Goal: Task Accomplishment & Management: Manage account settings

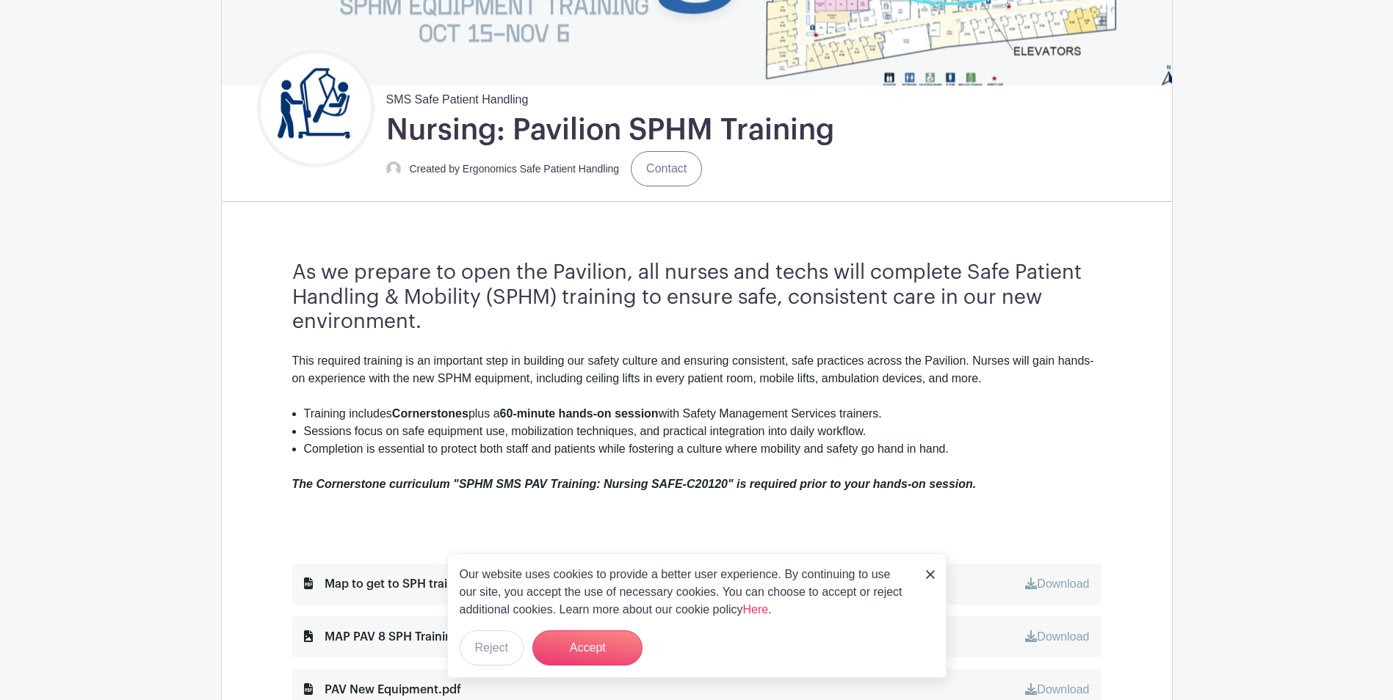
scroll to position [440, 0]
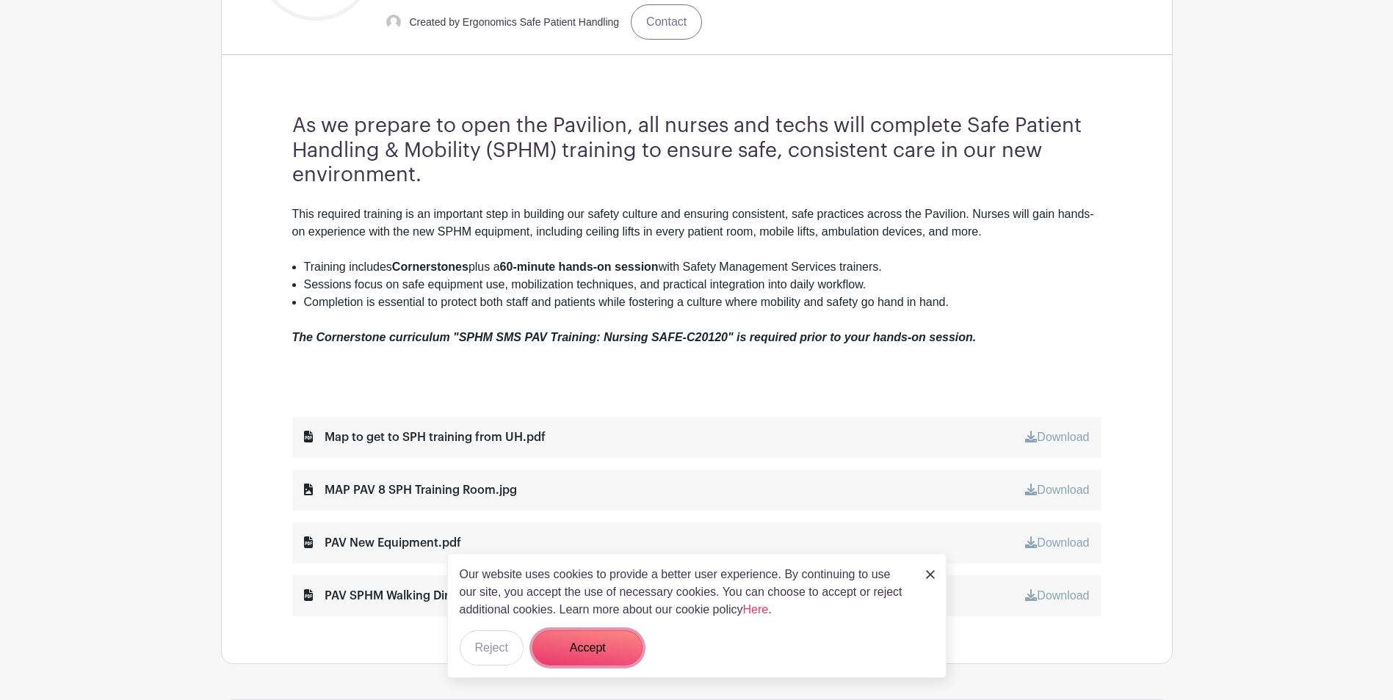
click at [575, 649] on button "Accept" at bounding box center [587, 648] width 110 height 35
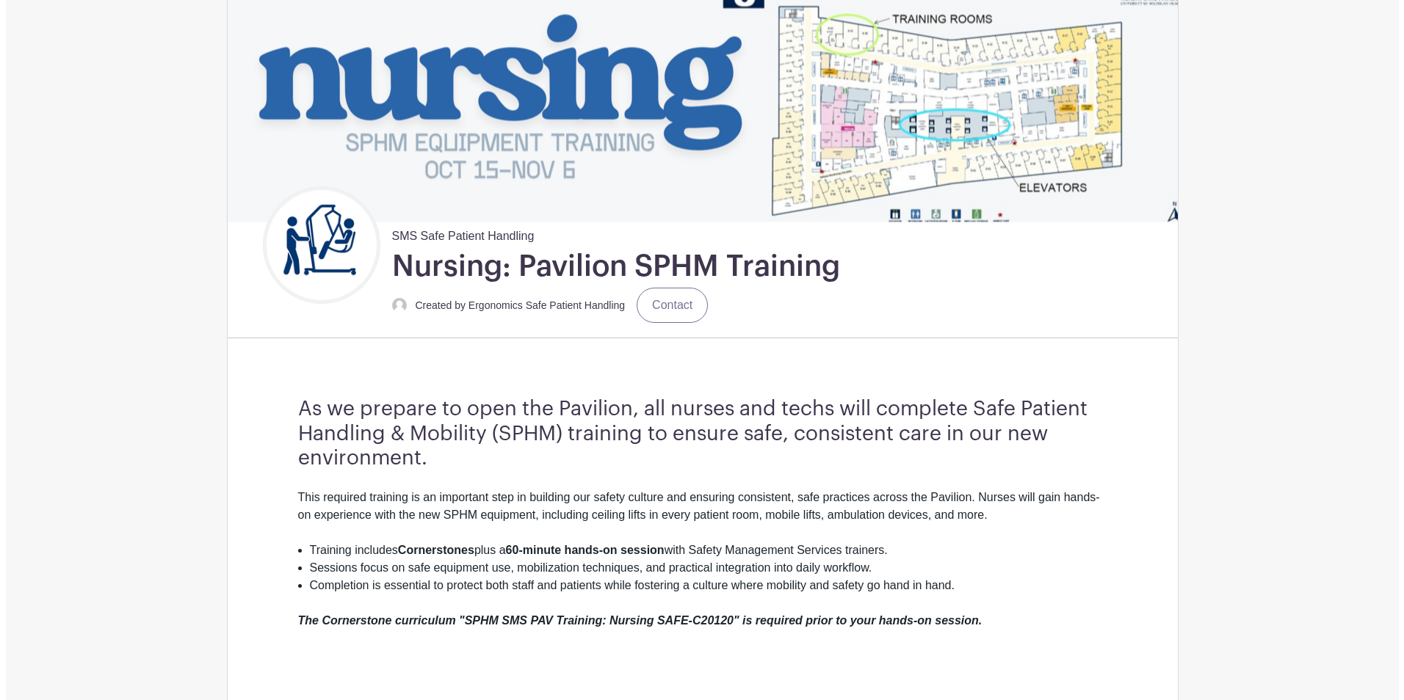
scroll to position [0, 0]
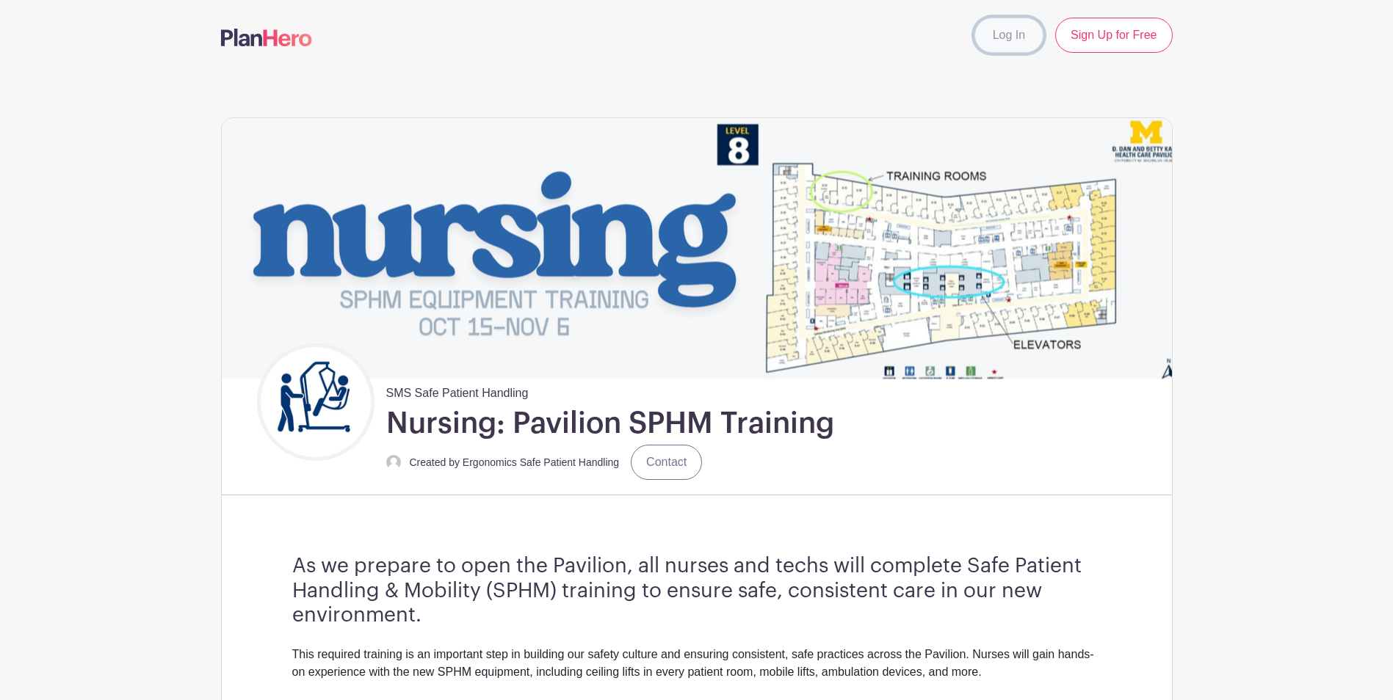
click at [979, 40] on link "Log In" at bounding box center [1008, 35] width 69 height 35
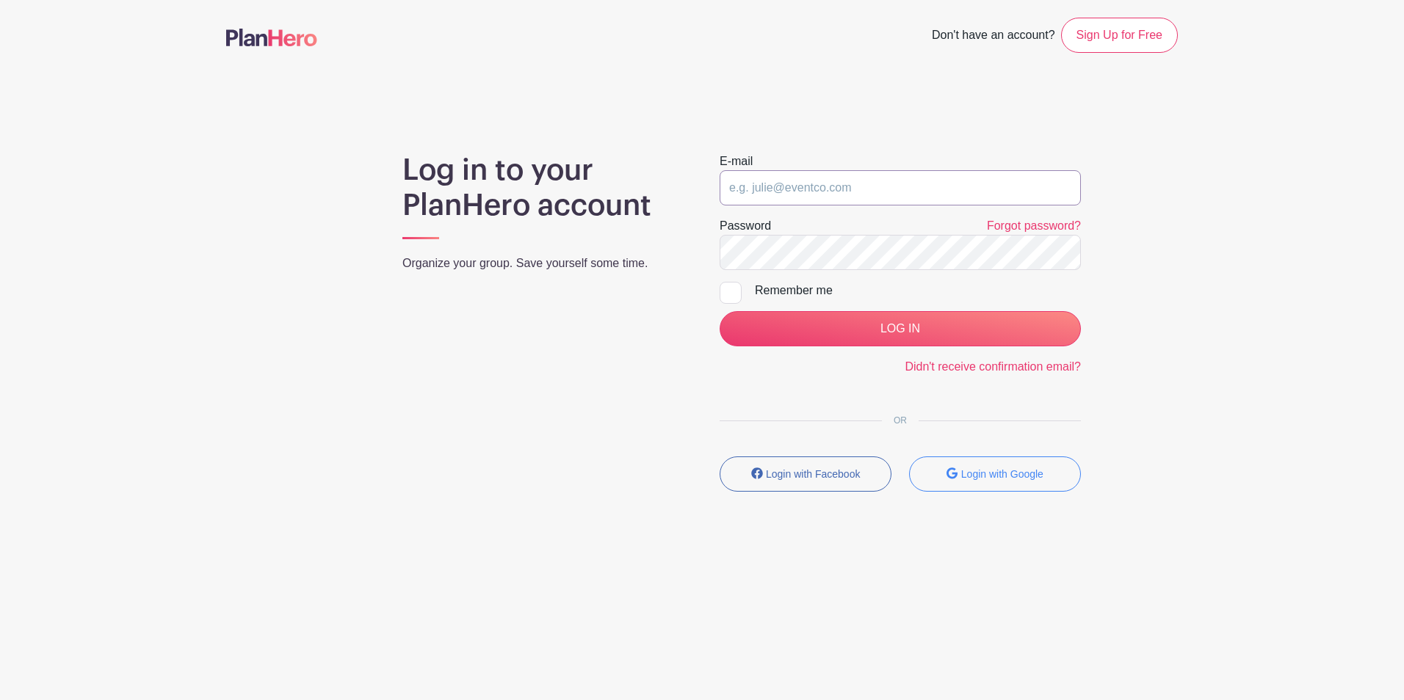
click at [857, 189] on input "email" at bounding box center [899, 187] width 361 height 35
type input "[EMAIL_ADDRESS][DOMAIN_NAME]"
click at [719, 311] on input "LOG IN" at bounding box center [899, 328] width 361 height 35
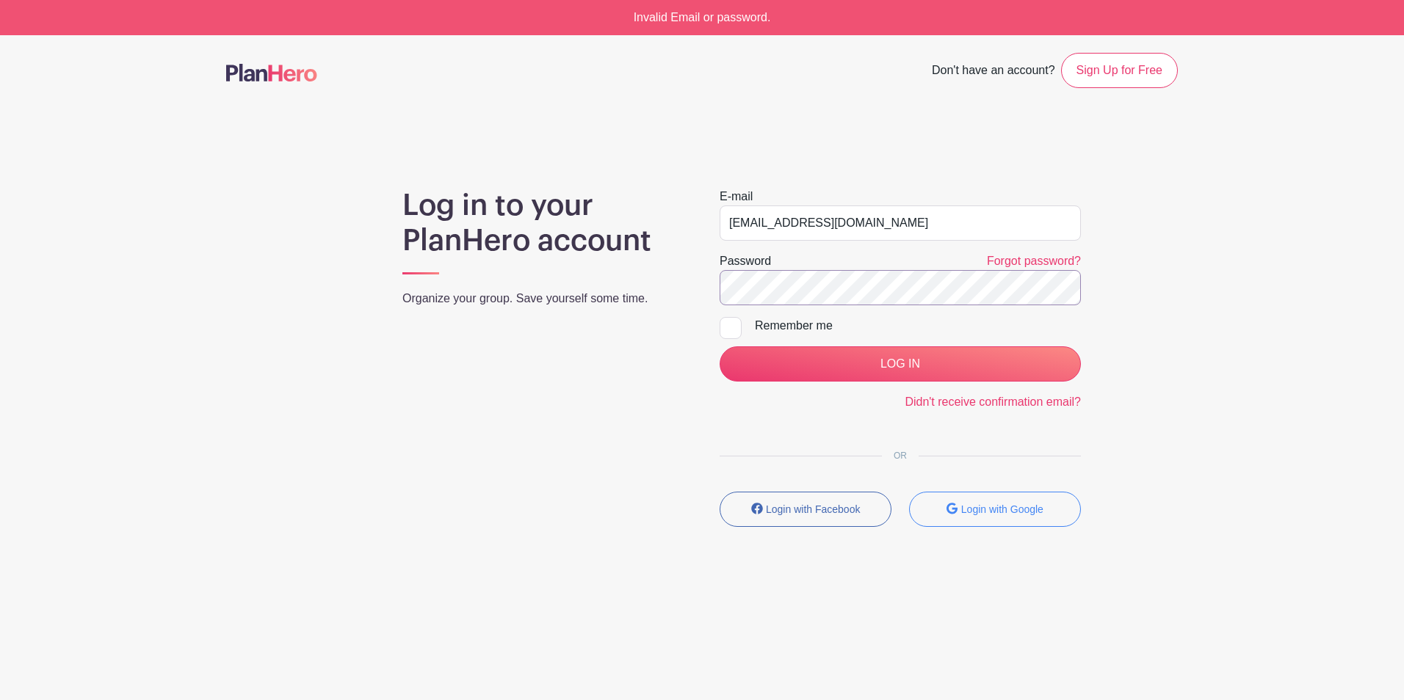
click at [719, 346] on input "LOG IN" at bounding box center [899, 363] width 361 height 35
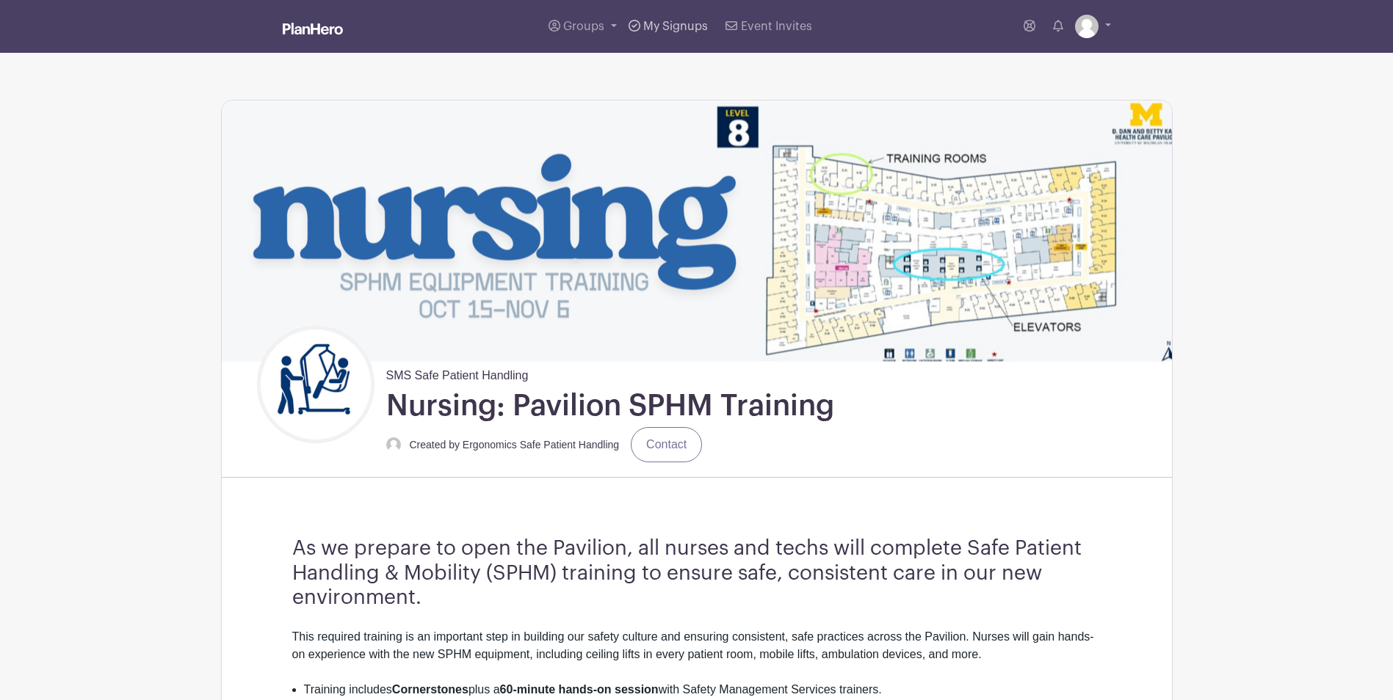
click at [681, 33] on link "My Signups" at bounding box center [667, 26] width 91 height 53
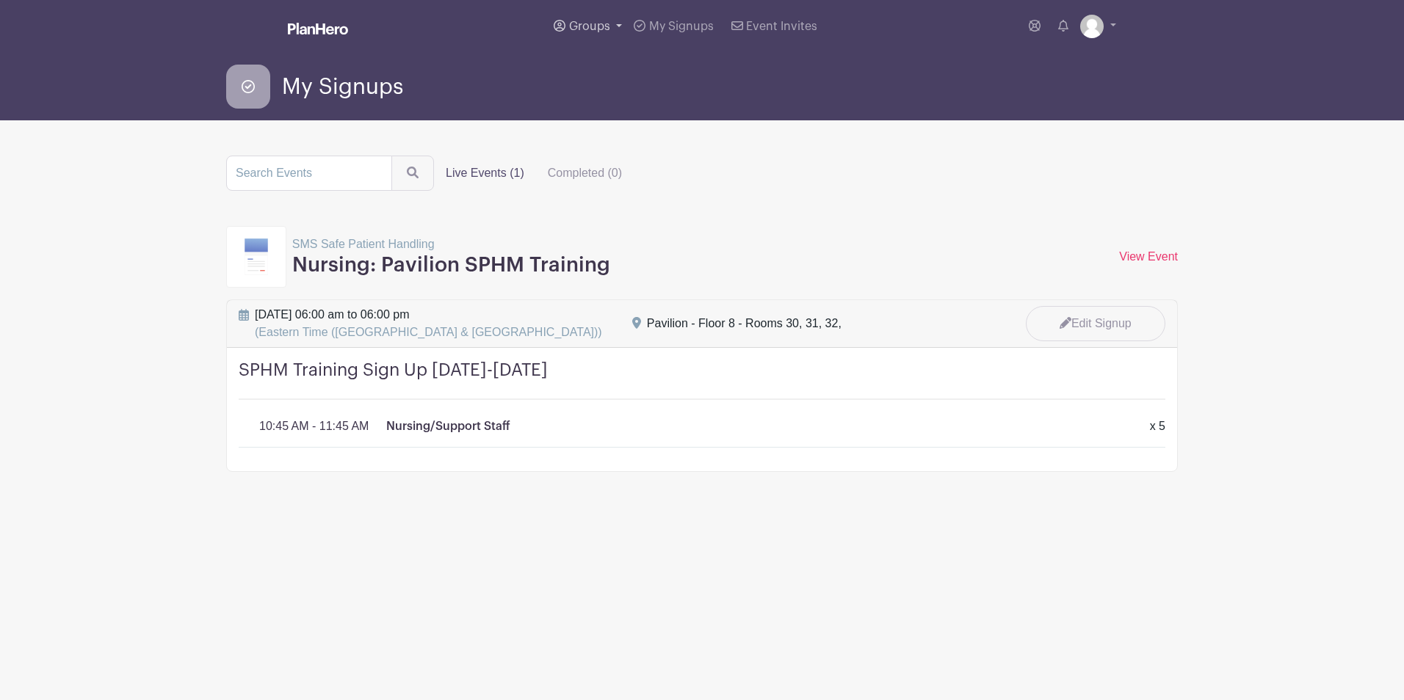
click at [585, 15] on link "Groups" at bounding box center [588, 26] width 80 height 53
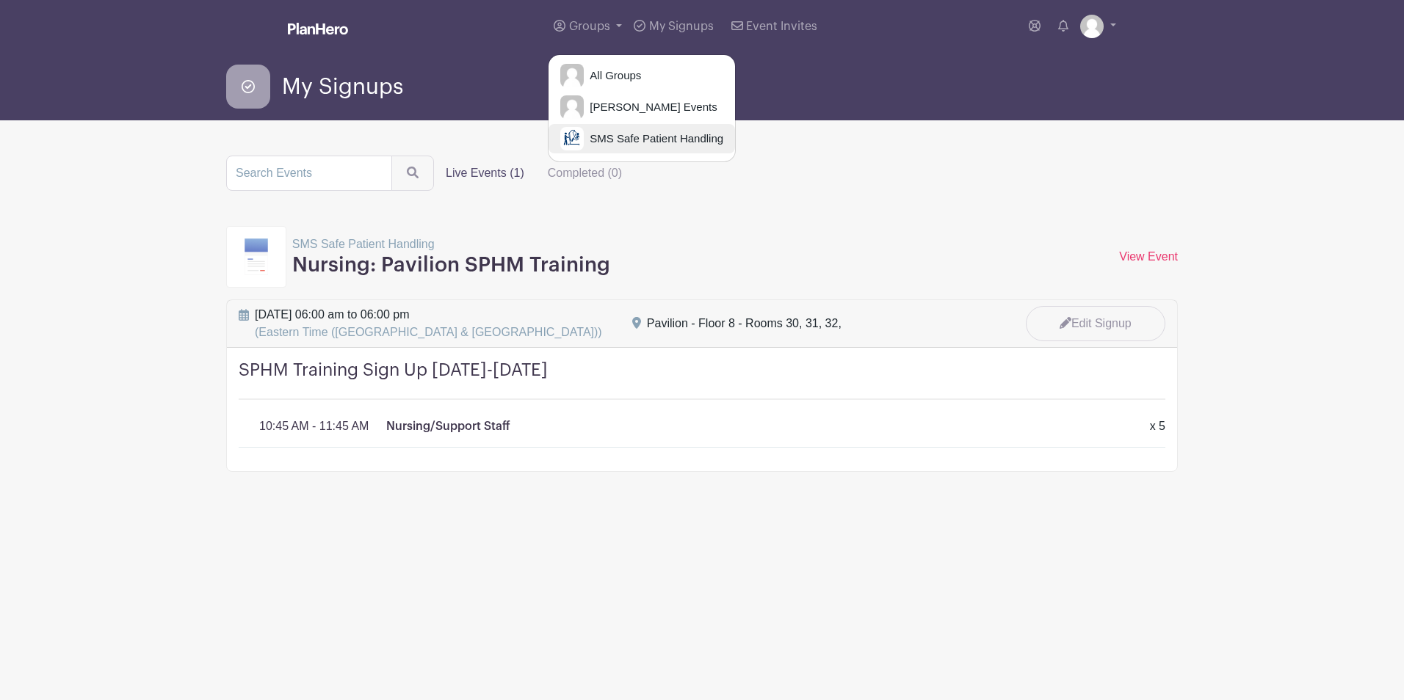
click at [649, 131] on span "SMS Safe Patient Handling" at bounding box center [653, 139] width 139 height 17
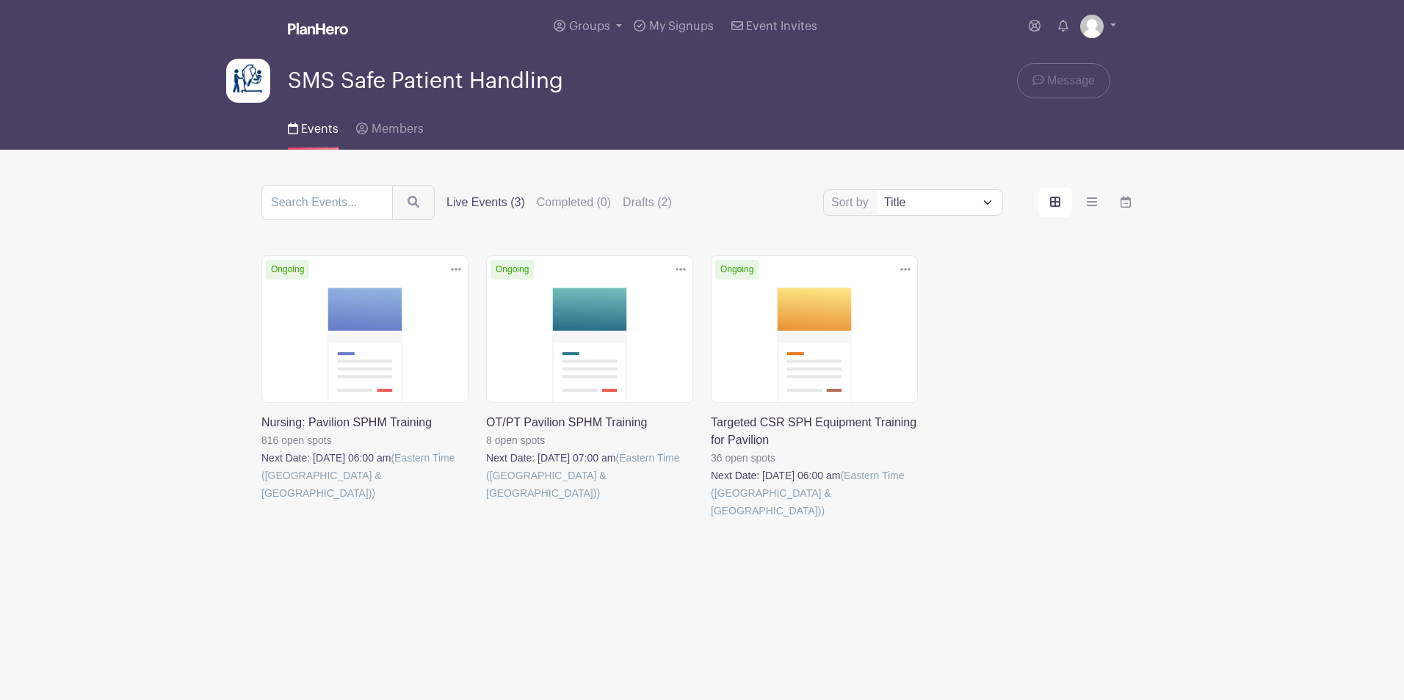
click at [711, 520] on link at bounding box center [711, 520] width 0 height 0
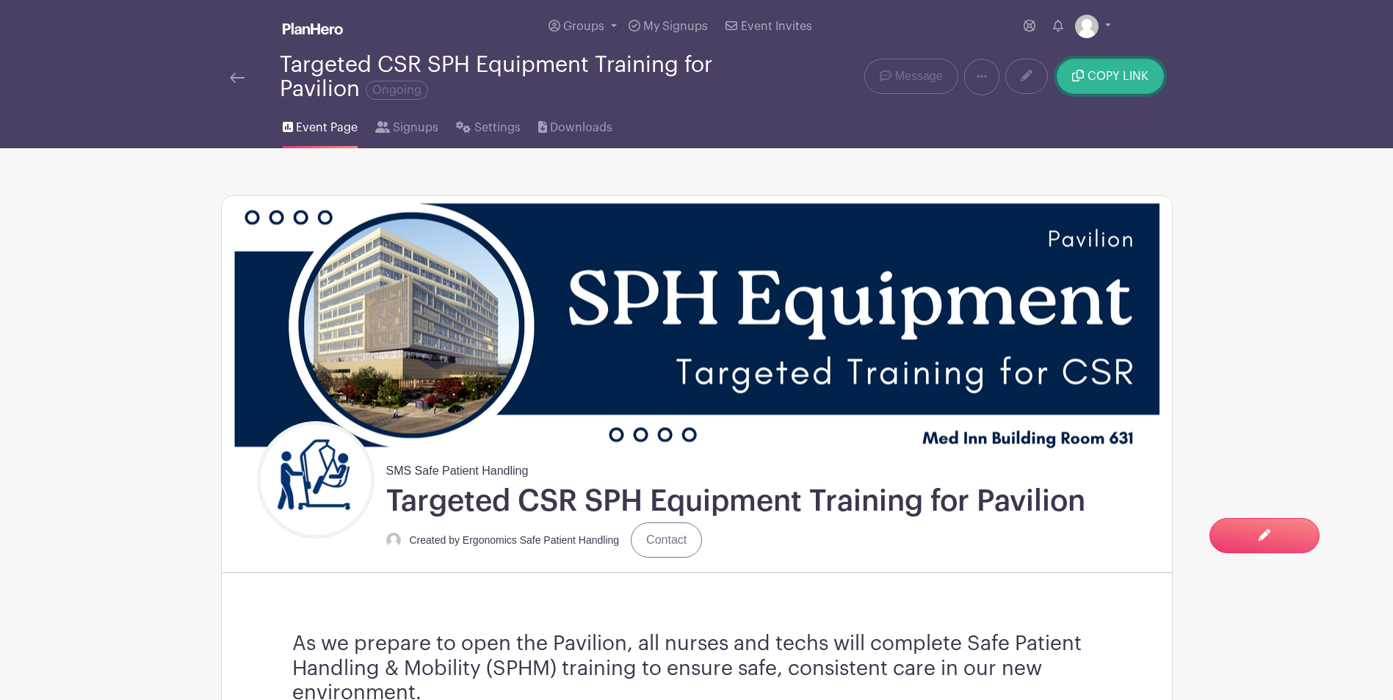
click at [1128, 60] on button "COPY LINK" at bounding box center [1109, 76] width 106 height 35
click at [1073, 88] on button "COPY LINK" at bounding box center [1109, 76] width 106 height 35
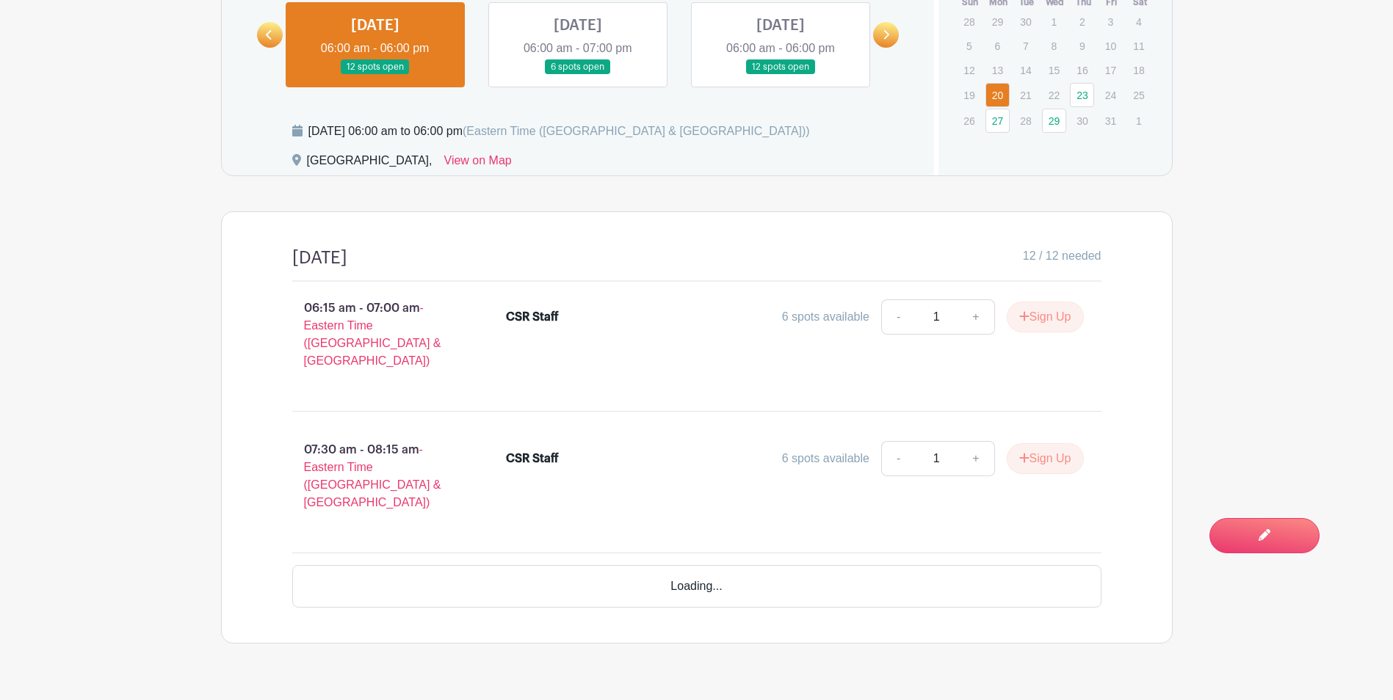
scroll to position [1076, 0]
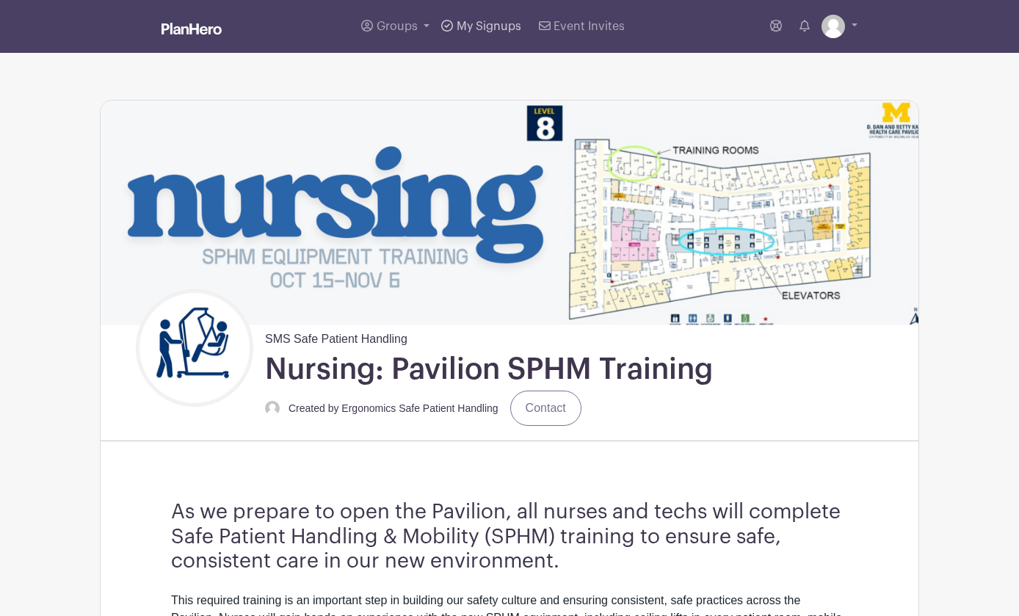
click at [470, 36] on link "My Signups" at bounding box center [480, 26] width 91 height 53
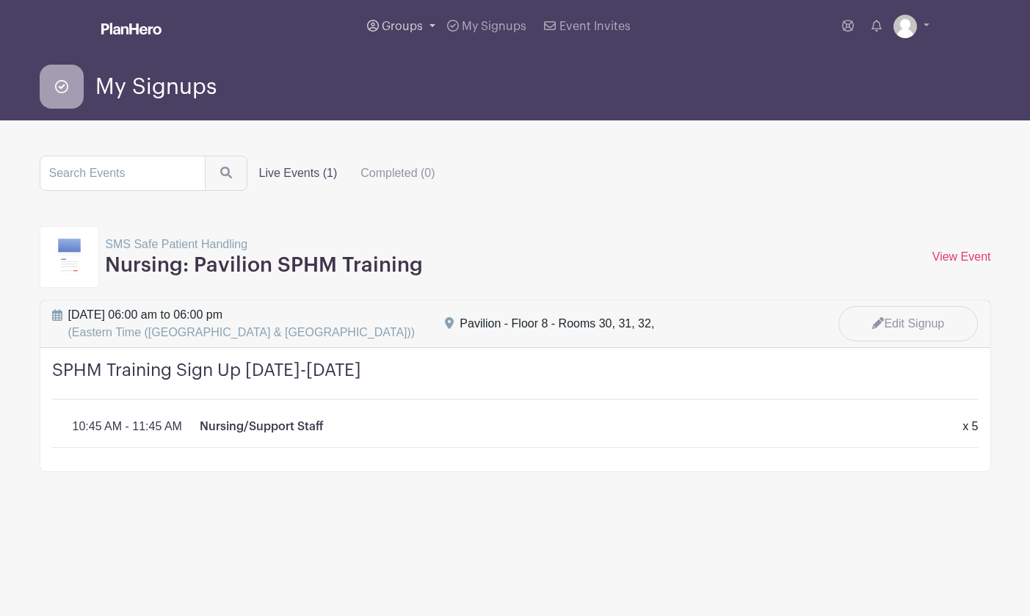
click at [410, 33] on link "Groups" at bounding box center [401, 26] width 80 height 53
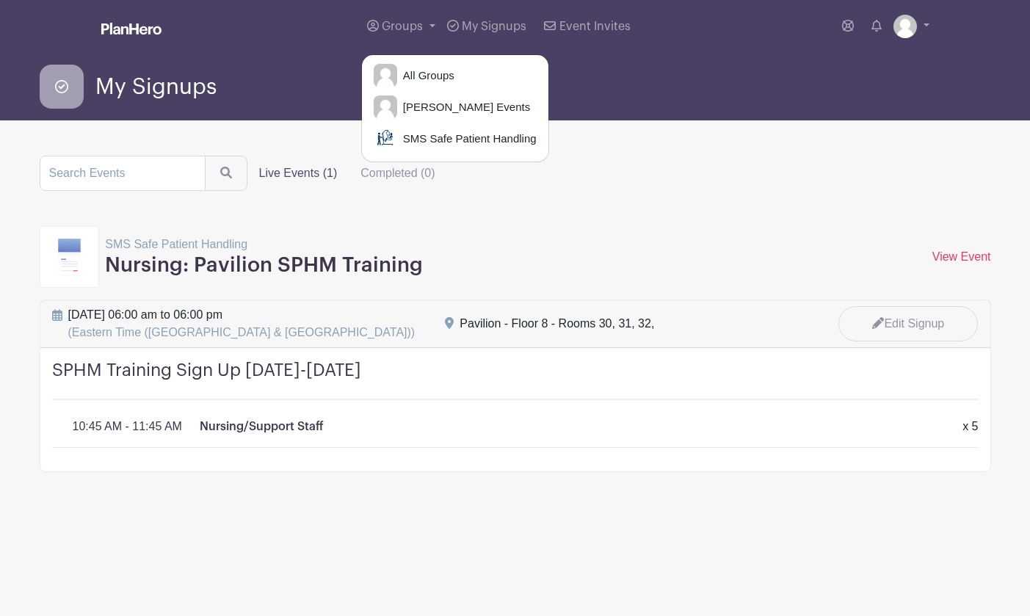
click at [444, 154] on div "All Groups [PERSON_NAME] Events SMS Safe Patient Handling" at bounding box center [455, 108] width 188 height 108
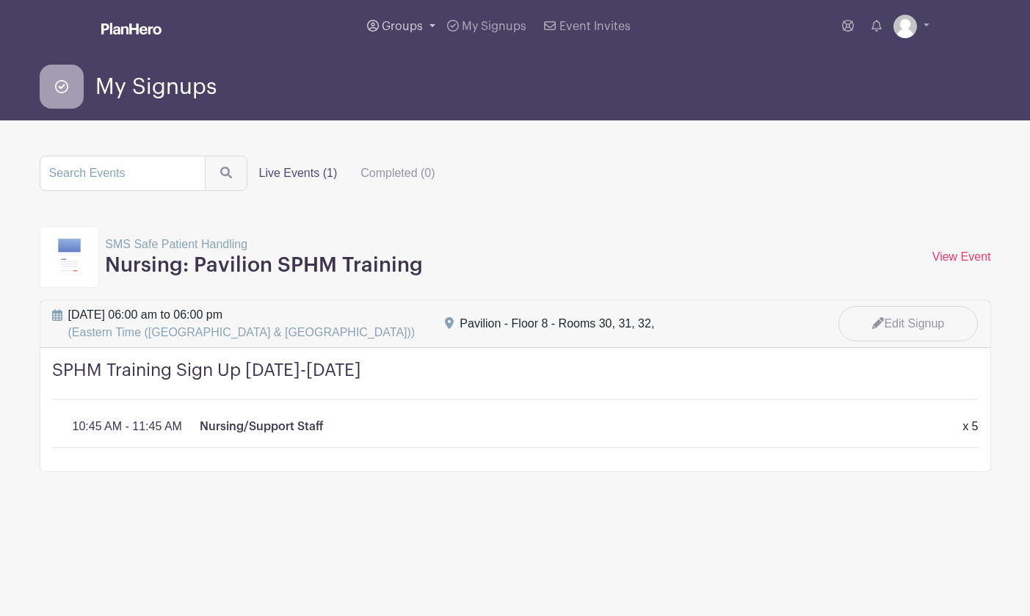
click at [407, 35] on link "Groups" at bounding box center [401, 26] width 80 height 53
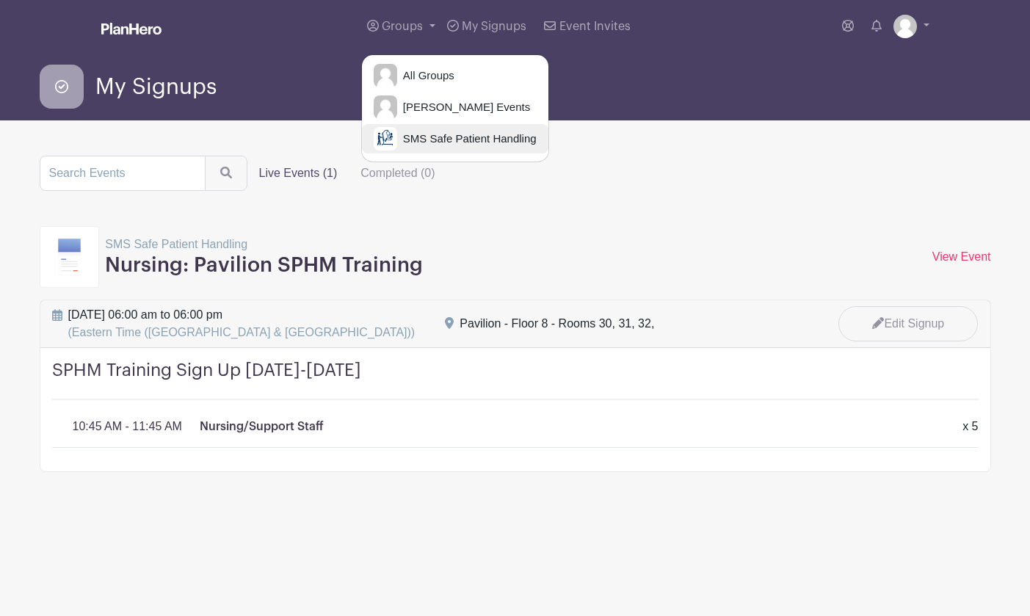
click at [410, 134] on span "SMS Safe Patient Handling" at bounding box center [466, 139] width 139 height 17
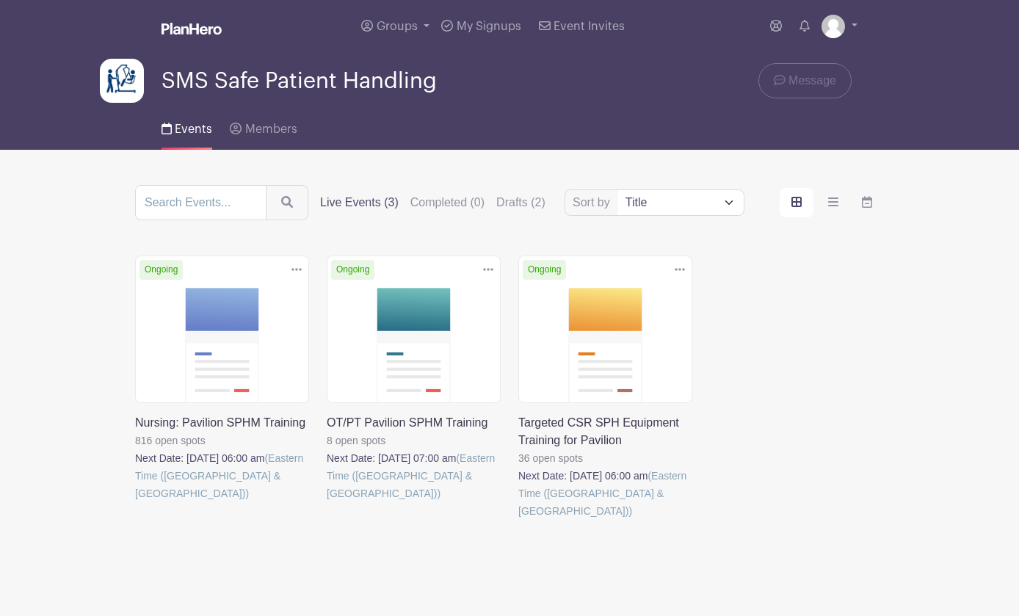
click at [685, 266] on icon at bounding box center [680, 270] width 10 height 12
click at [518, 520] on link at bounding box center [518, 520] width 0 height 0
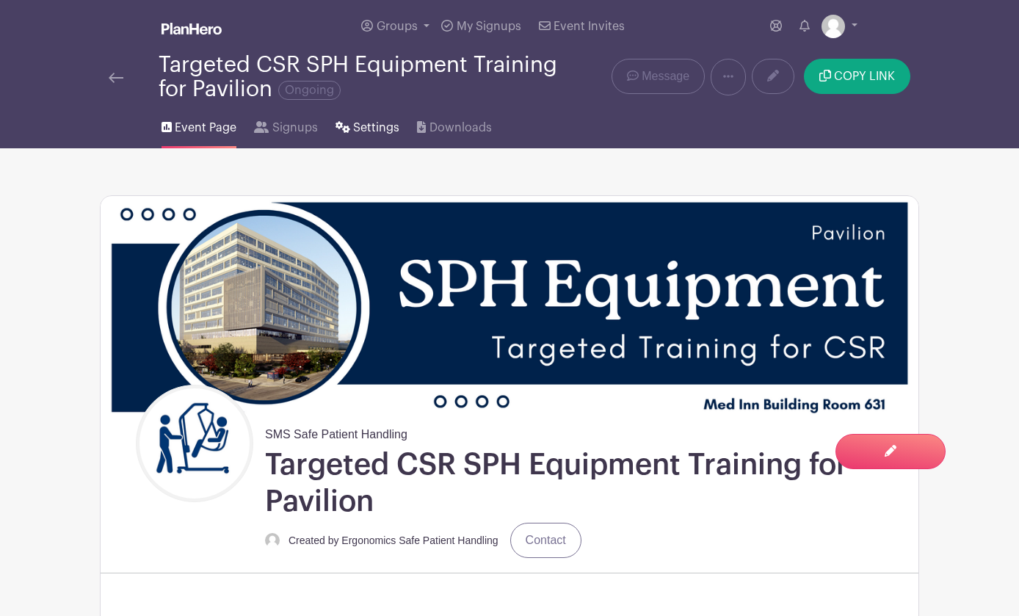
click at [335, 130] on link "Settings" at bounding box center [367, 124] width 64 height 47
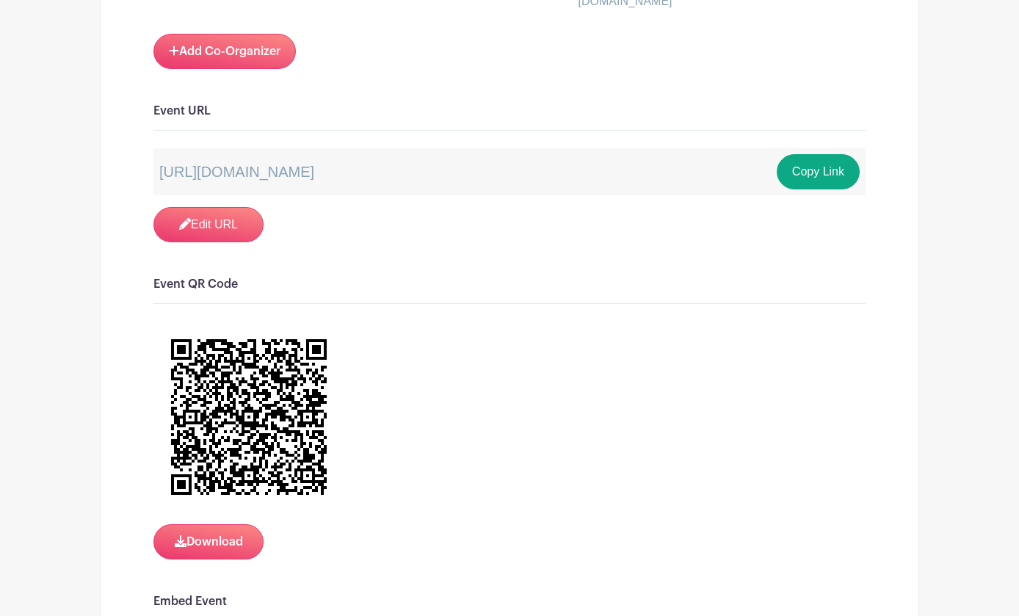
scroll to position [1028, 0]
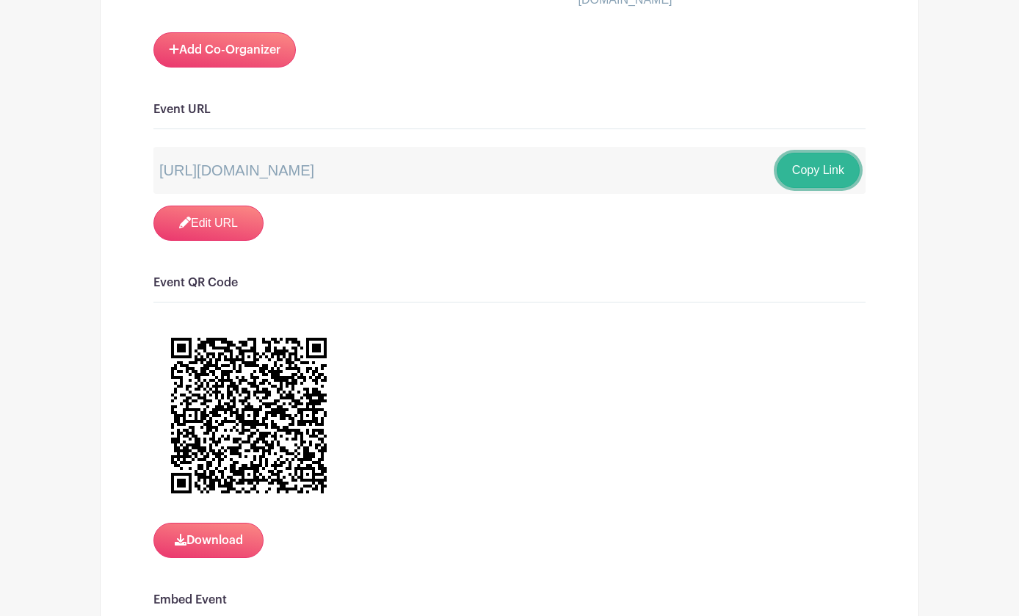
click at [860, 165] on button "Copy Link" at bounding box center [818, 170] width 83 height 35
click at [226, 412] on img at bounding box center [248, 415] width 191 height 191
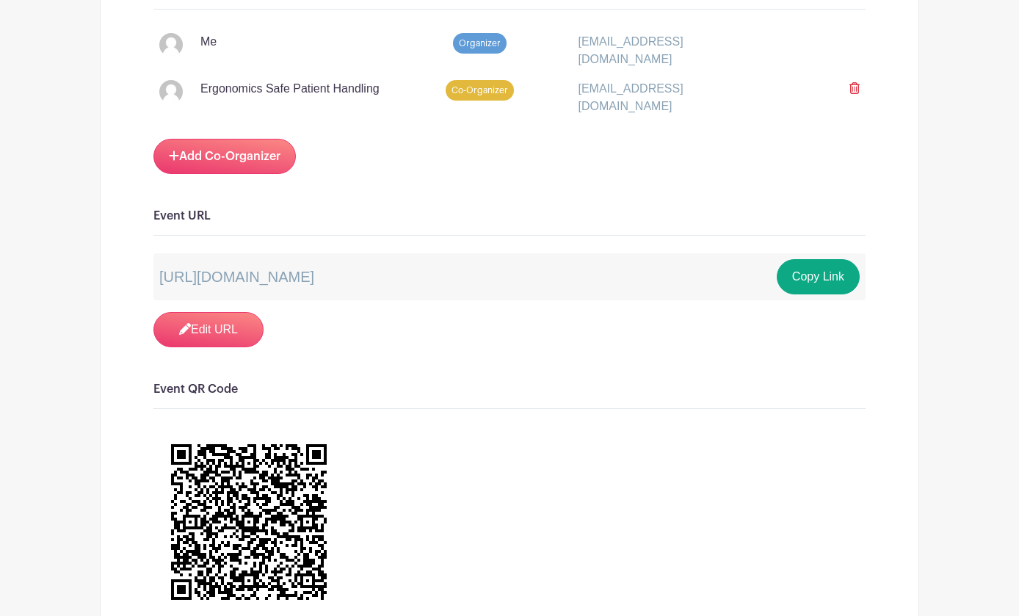
scroll to position [1175, 0]
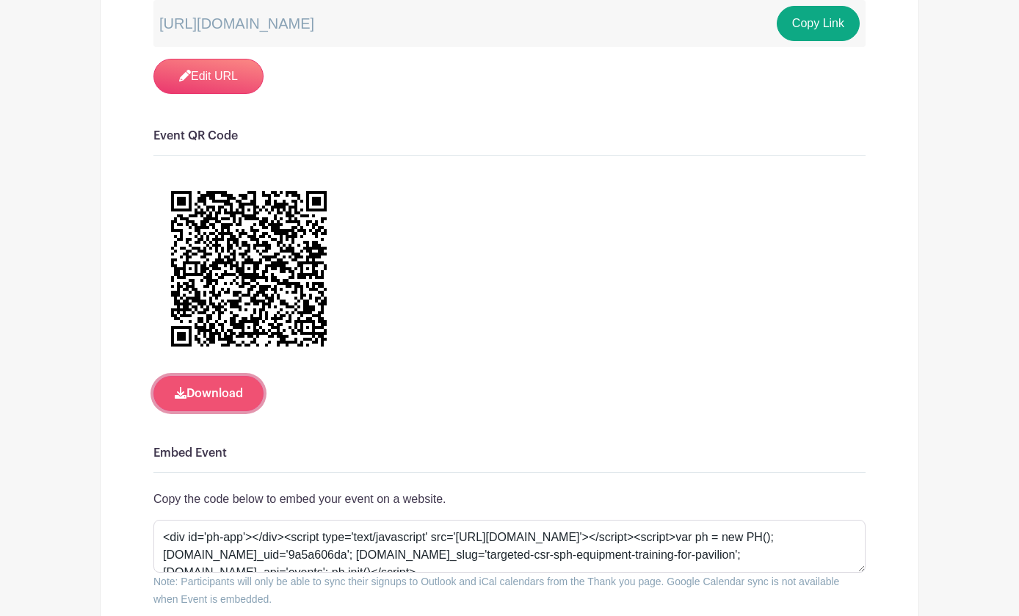
click at [153, 395] on button "Download" at bounding box center [208, 393] width 110 height 35
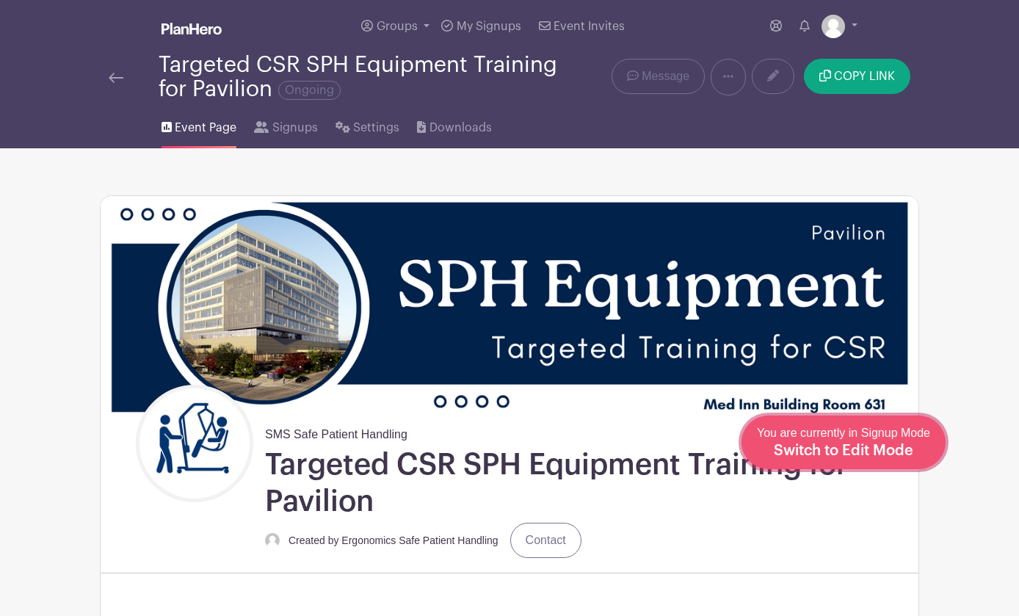
click at [927, 445] on div "You are currently in Signup Mode Switch to Edit Mode" at bounding box center [843, 442] width 173 height 36
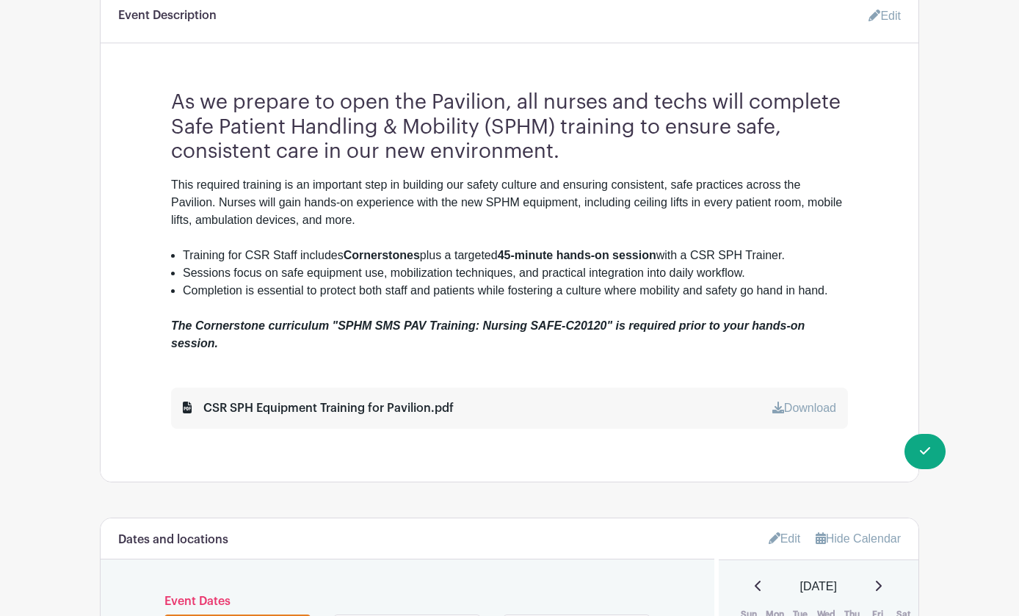
scroll to position [807, 0]
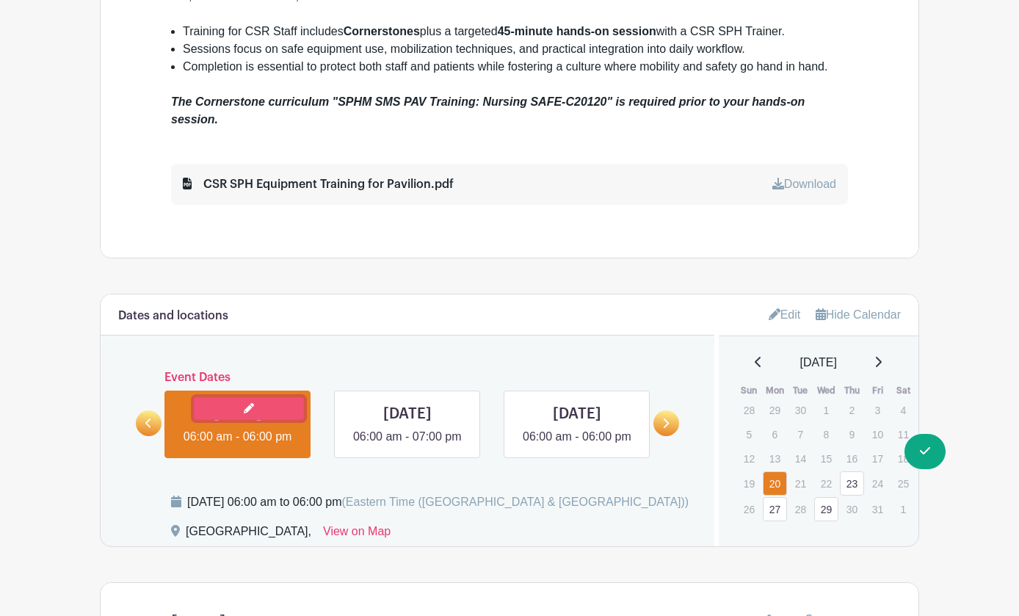
click at [231, 397] on link at bounding box center [249, 408] width 110 height 23
select select "9"
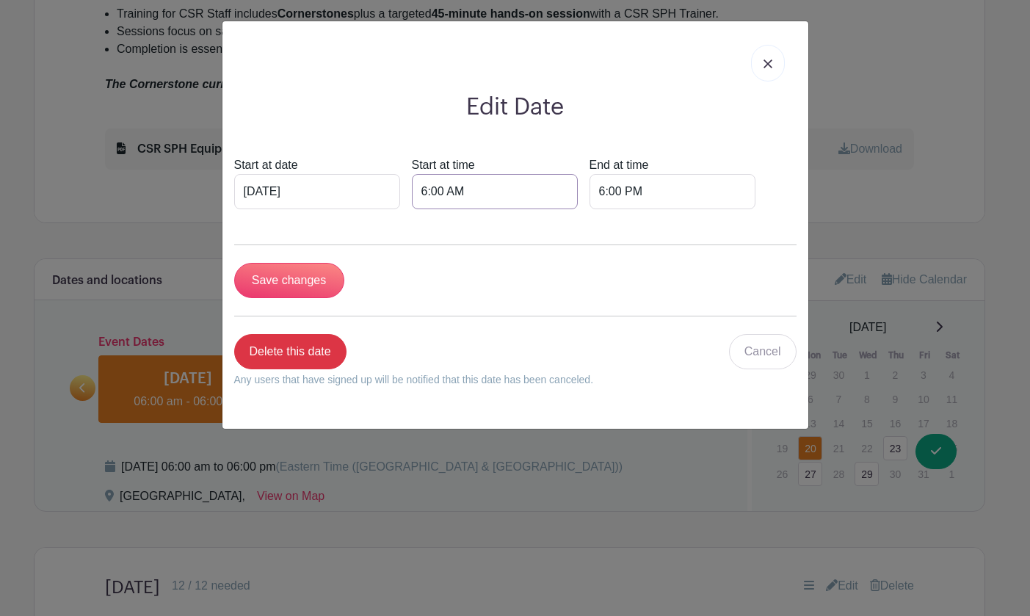
click at [473, 192] on input "6:00 AM" at bounding box center [495, 191] width 166 height 35
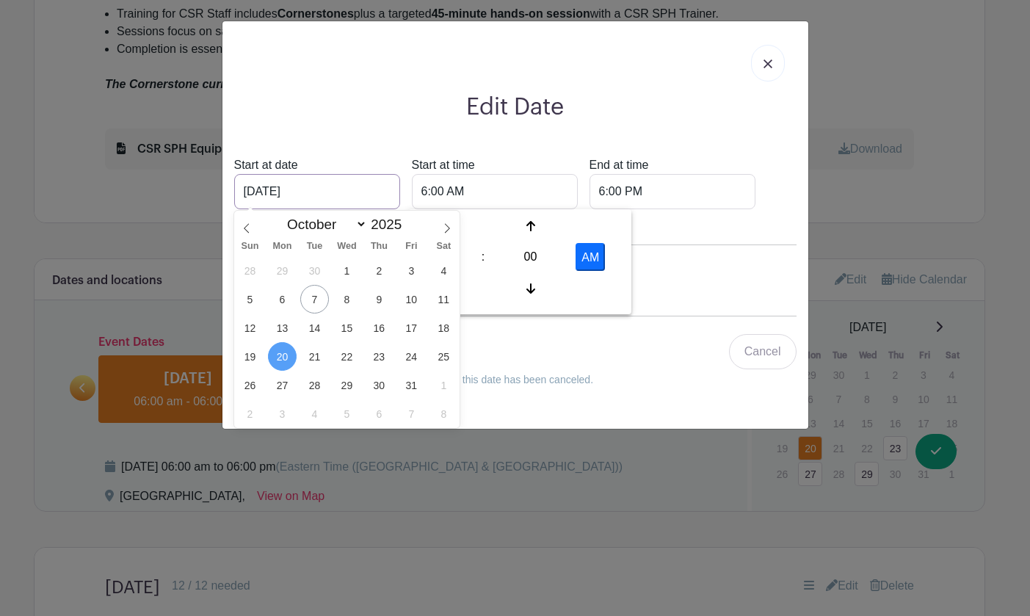
click at [282, 197] on input "Oct 20 2025" at bounding box center [317, 191] width 166 height 35
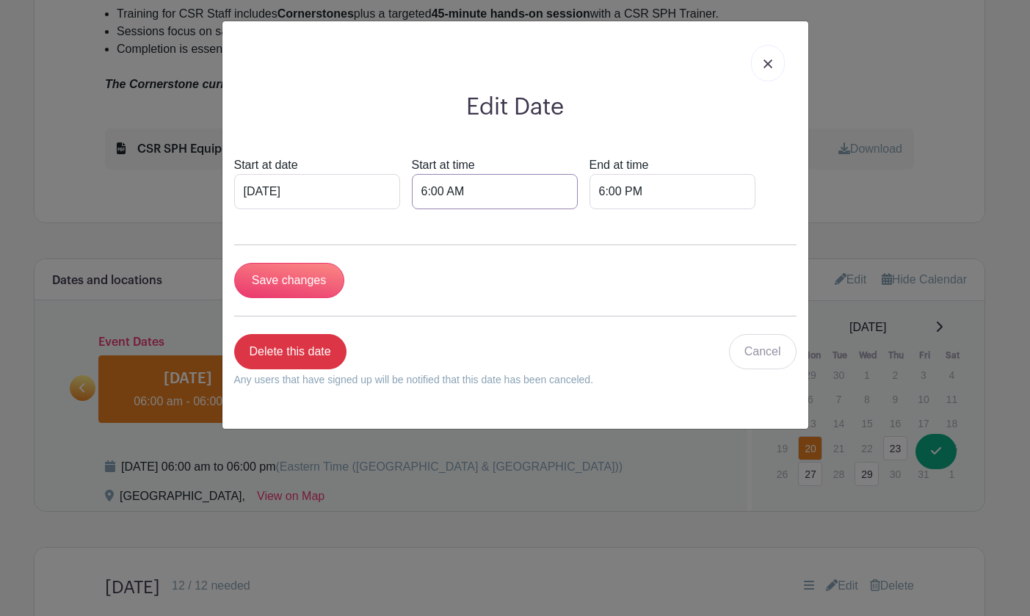
click at [547, 187] on input "6:00 AM" at bounding box center [495, 191] width 166 height 35
click at [770, 60] on img at bounding box center [767, 63] width 9 height 9
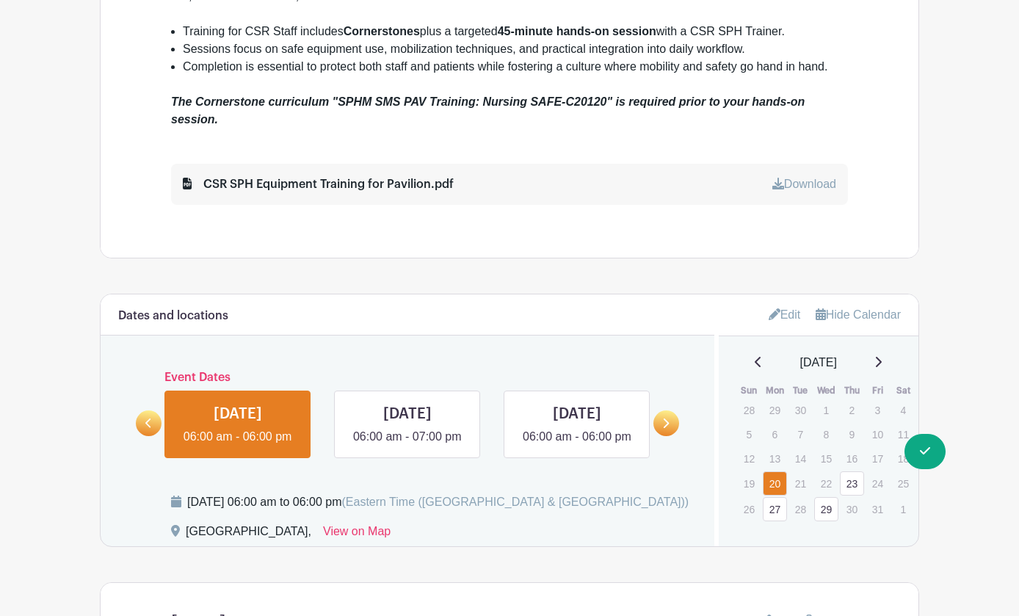
click at [780, 308] on icon at bounding box center [775, 314] width 12 height 12
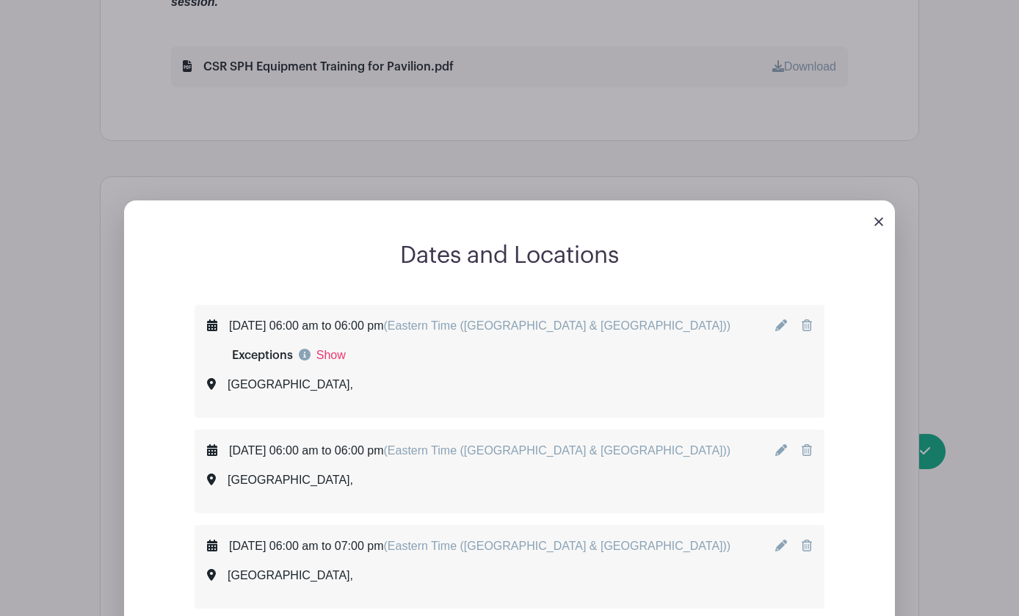
scroll to position [954, 0]
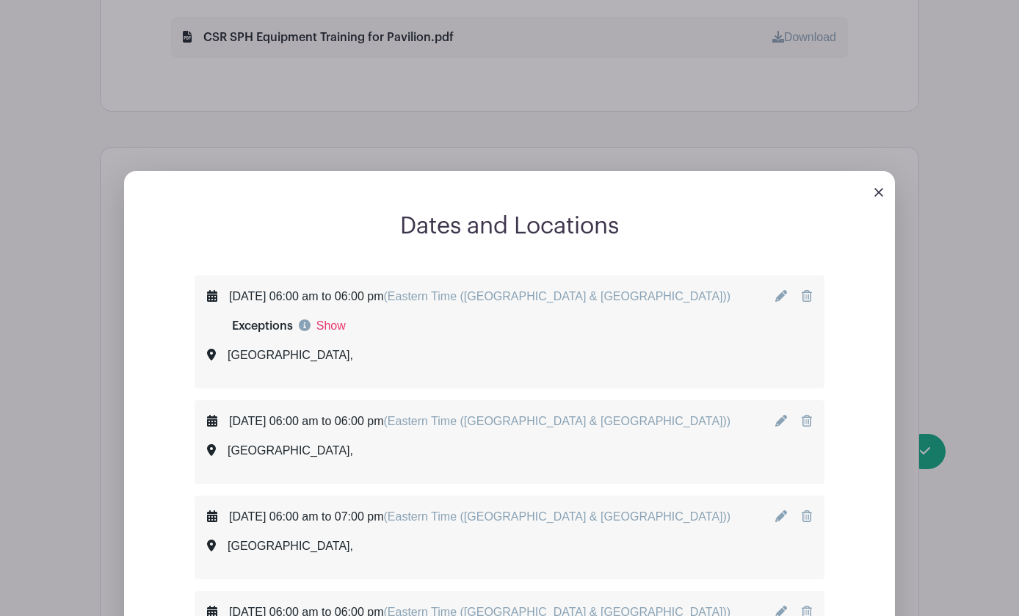
click at [787, 290] on icon at bounding box center [781, 296] width 12 height 12
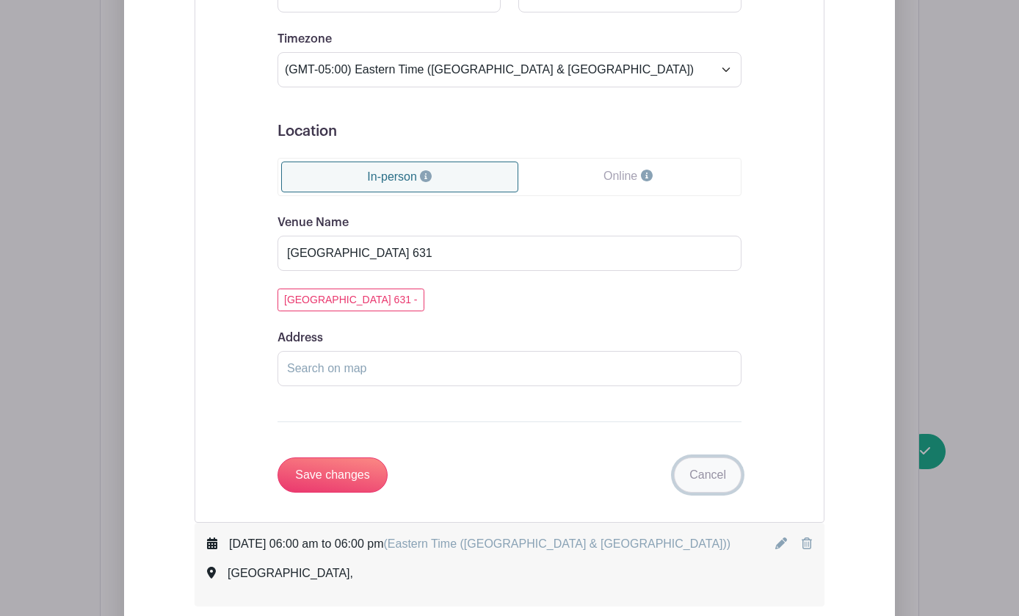
click at [741, 457] on link "Cancel" at bounding box center [708, 474] width 68 height 35
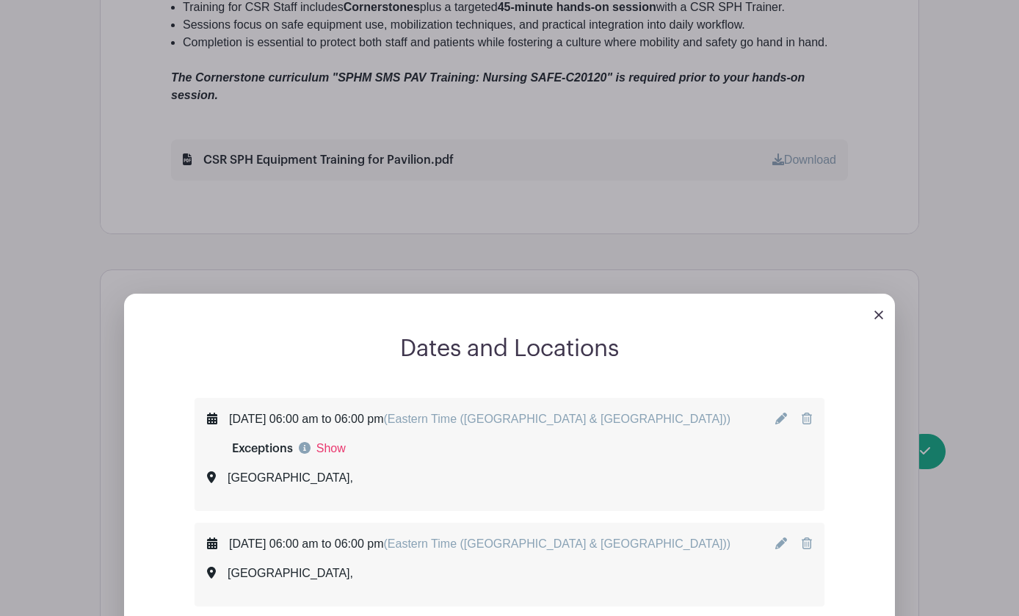
click at [883, 311] on img at bounding box center [878, 315] width 9 height 9
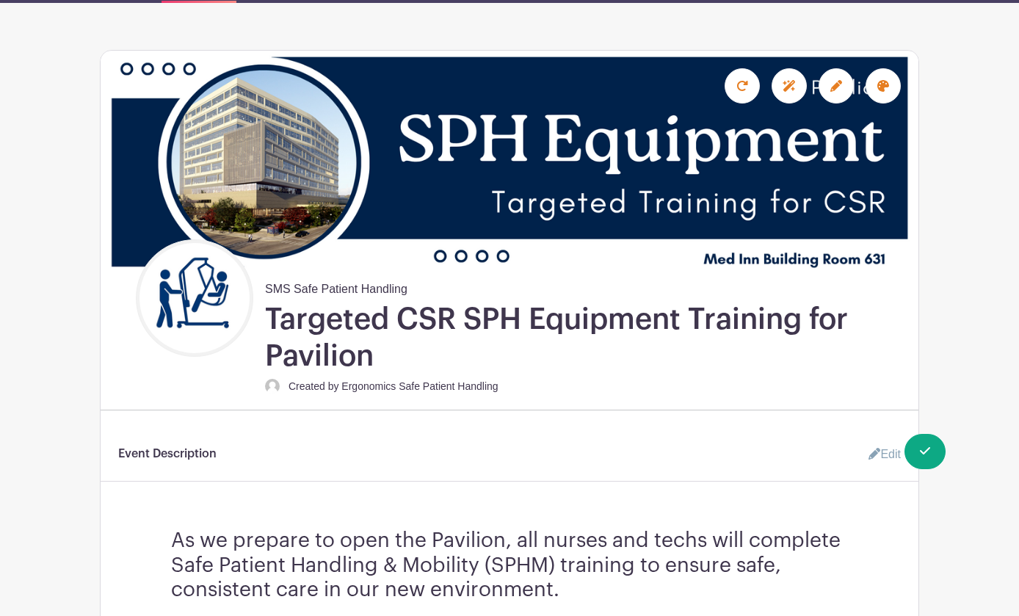
scroll to position [0, 0]
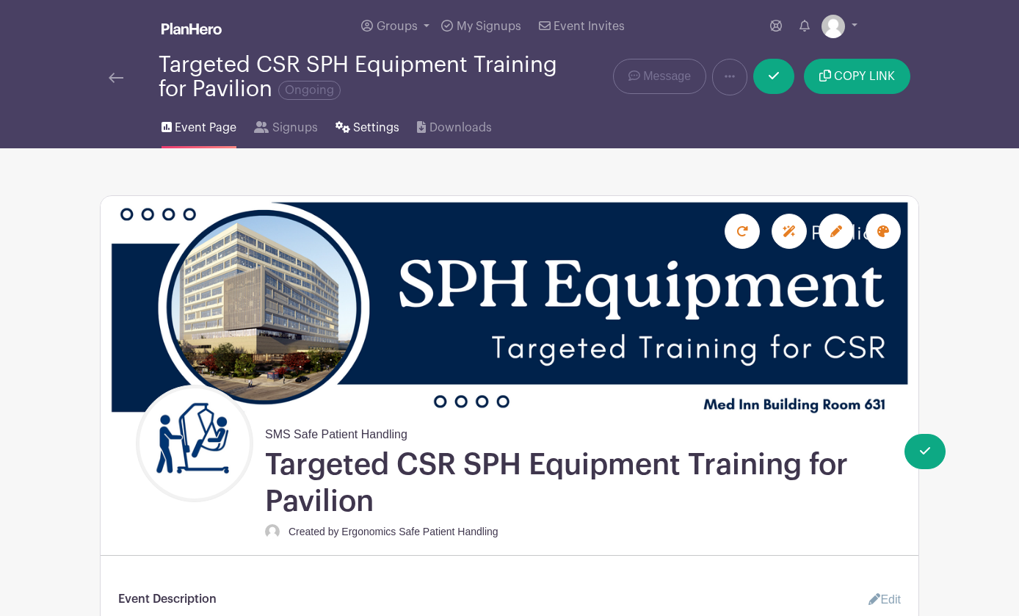
click at [353, 127] on span "Settings" at bounding box center [376, 128] width 46 height 18
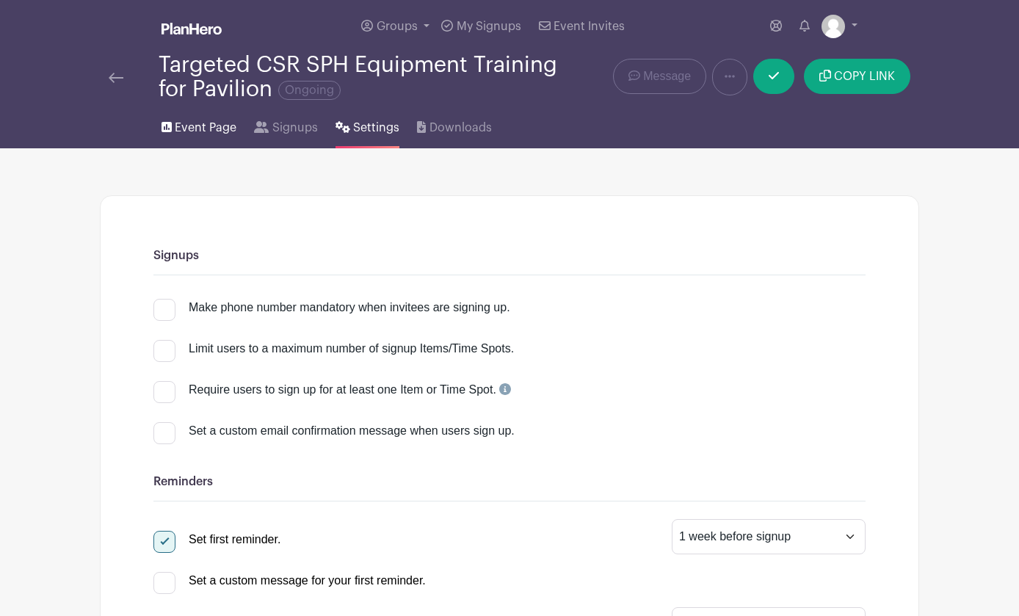
click at [175, 132] on span "Event Page" at bounding box center [206, 128] width 62 height 18
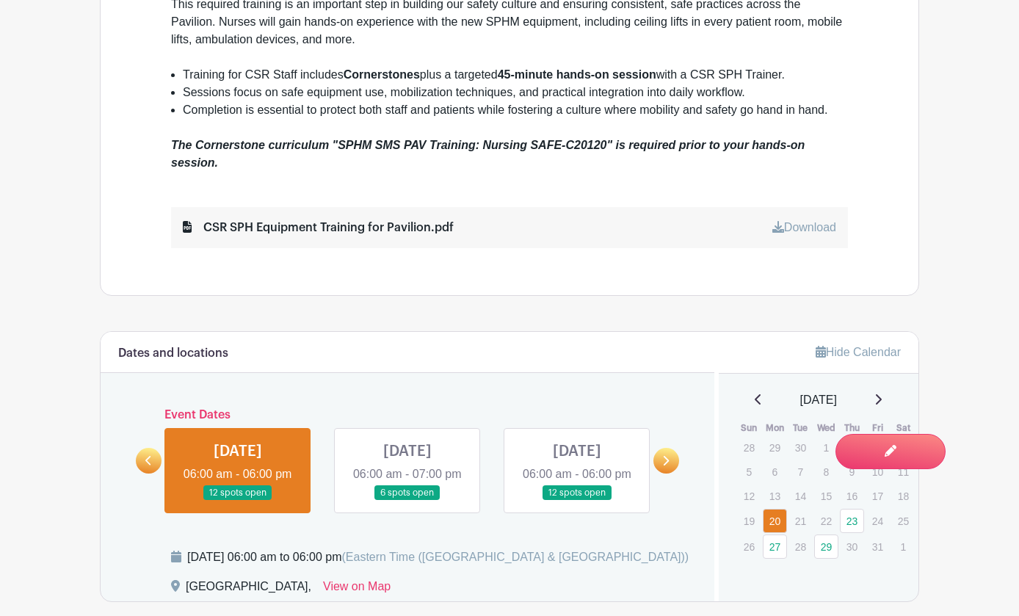
scroll to position [881, 0]
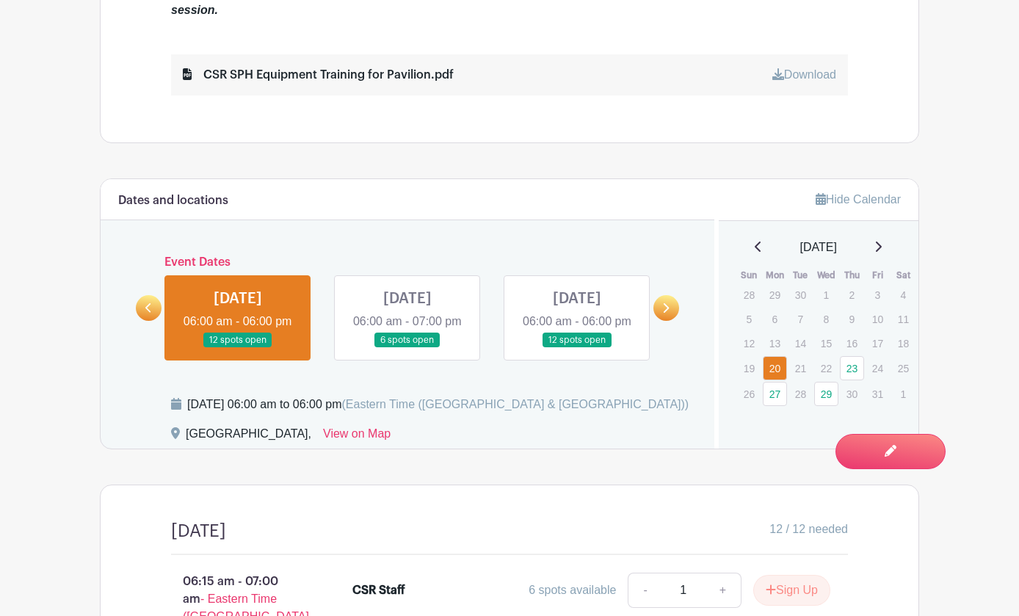
click at [238, 348] on link at bounding box center [238, 348] width 0 height 0
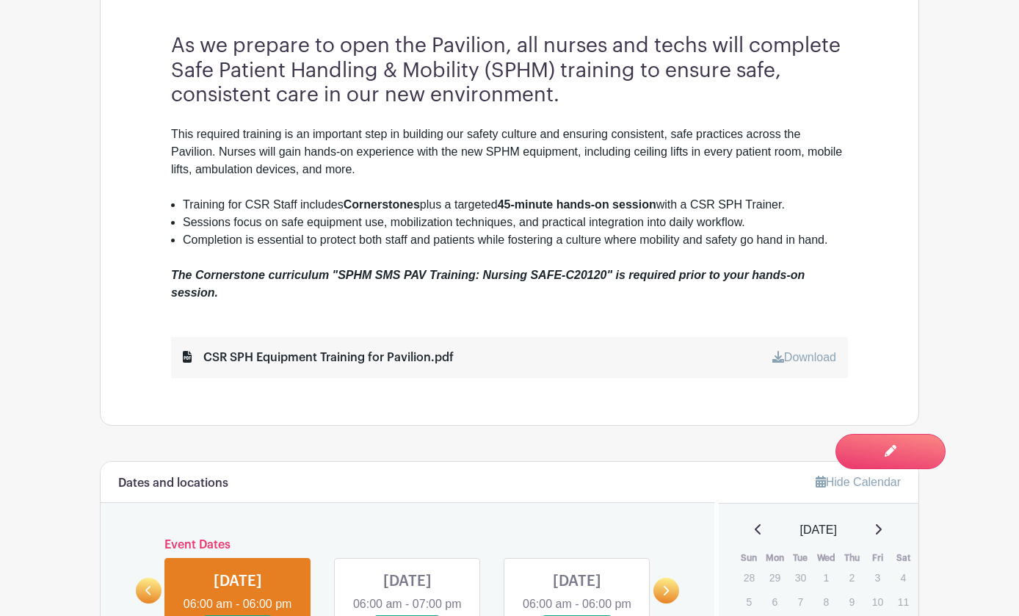
scroll to position [587, 0]
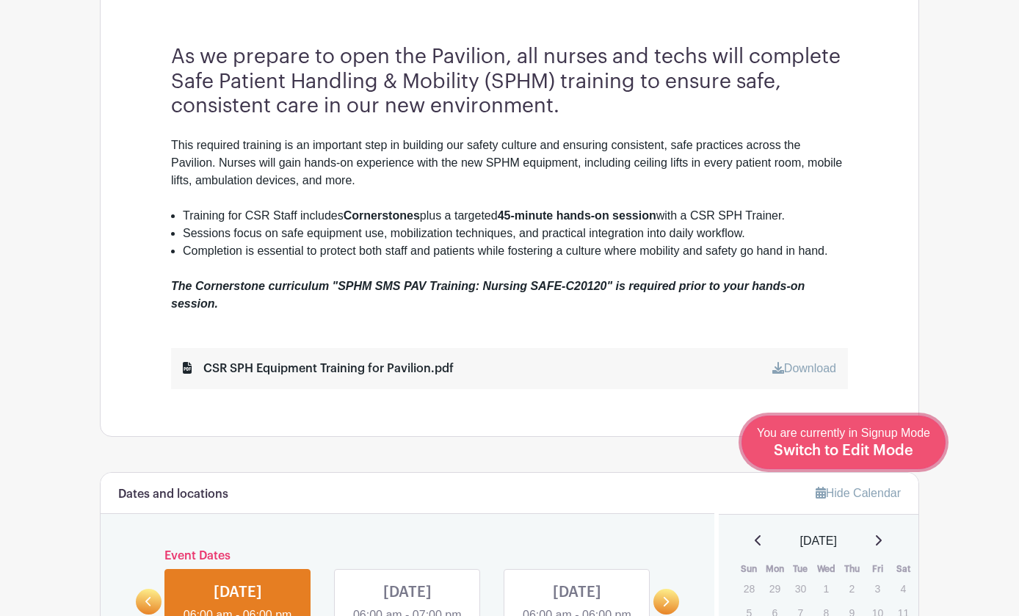
click at [903, 444] on span "Switch to Edit Mode" at bounding box center [843, 450] width 139 height 15
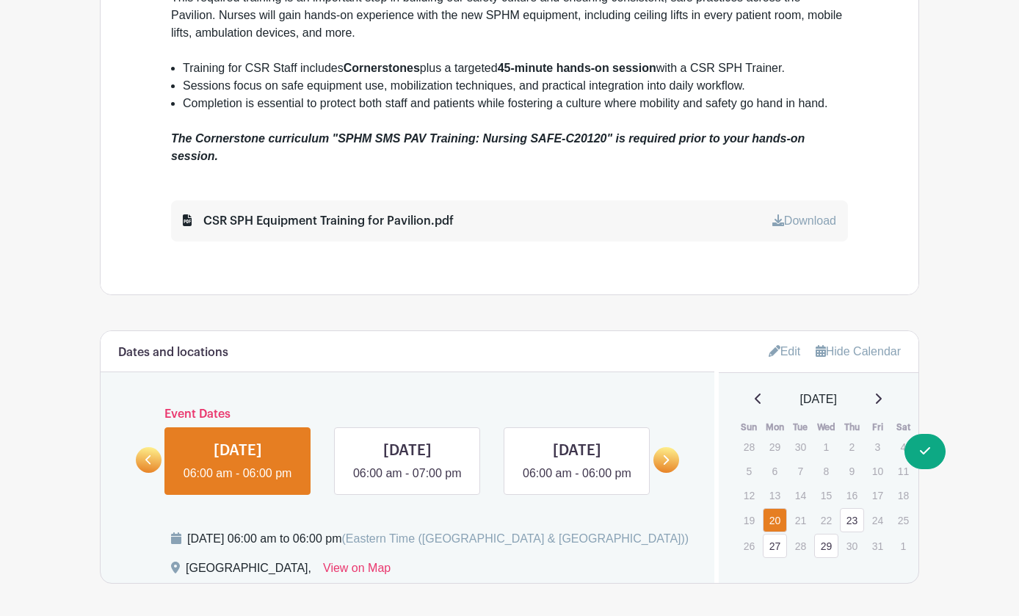
scroll to position [807, 0]
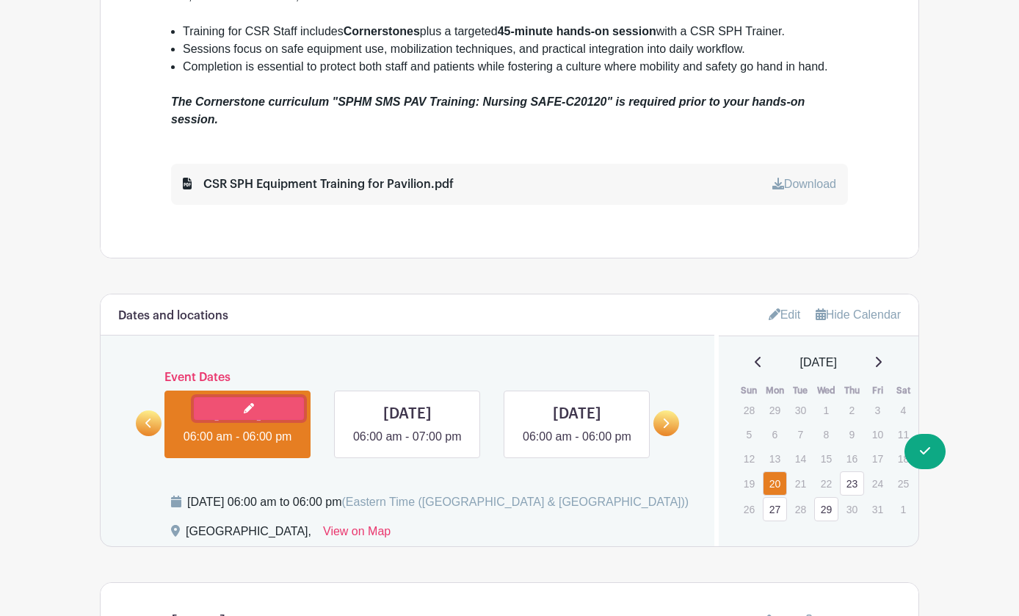
click at [211, 397] on link at bounding box center [249, 408] width 110 height 23
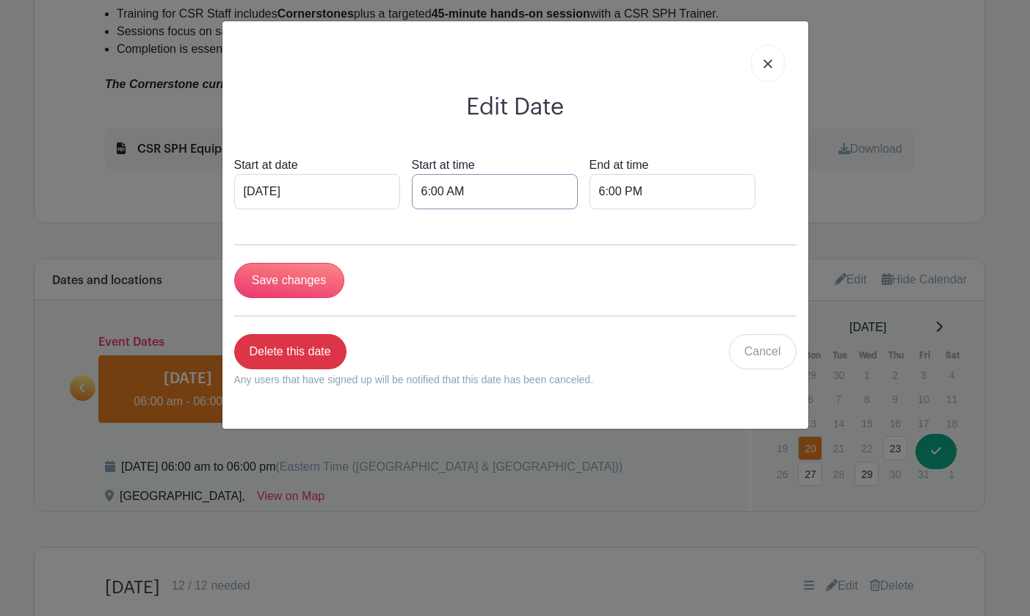
click at [469, 192] on input "6:00 AM" at bounding box center [495, 191] width 166 height 35
click at [440, 228] on div at bounding box center [435, 226] width 48 height 28
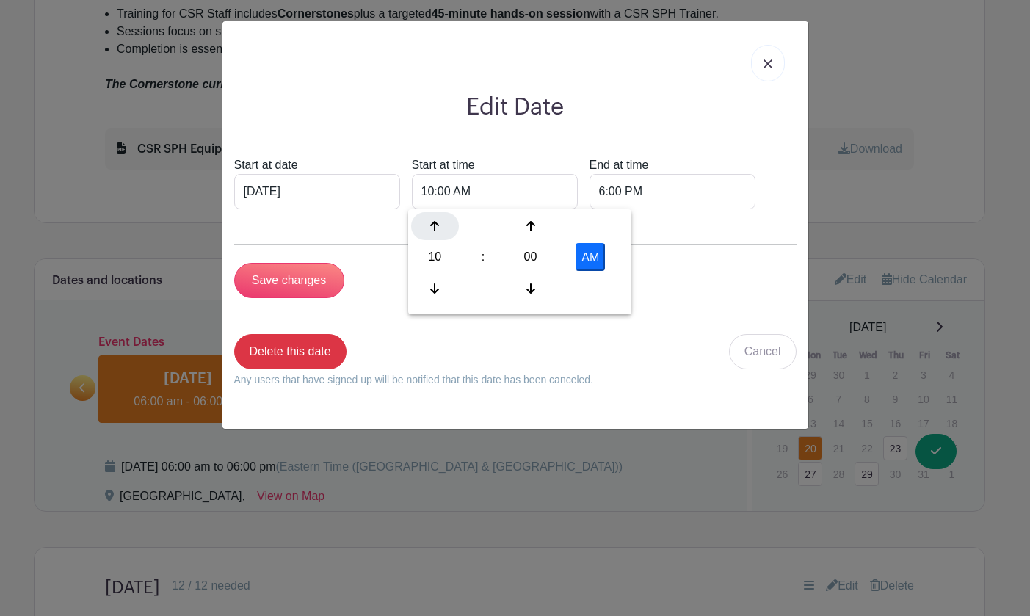
click at [440, 228] on div at bounding box center [435, 226] width 48 height 28
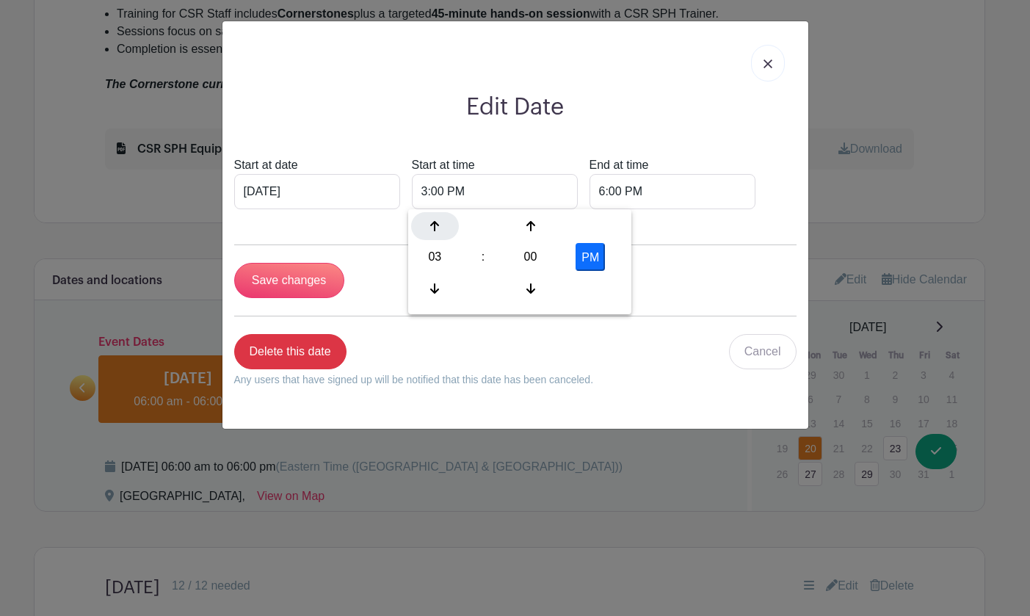
click at [440, 228] on div at bounding box center [435, 226] width 48 height 28
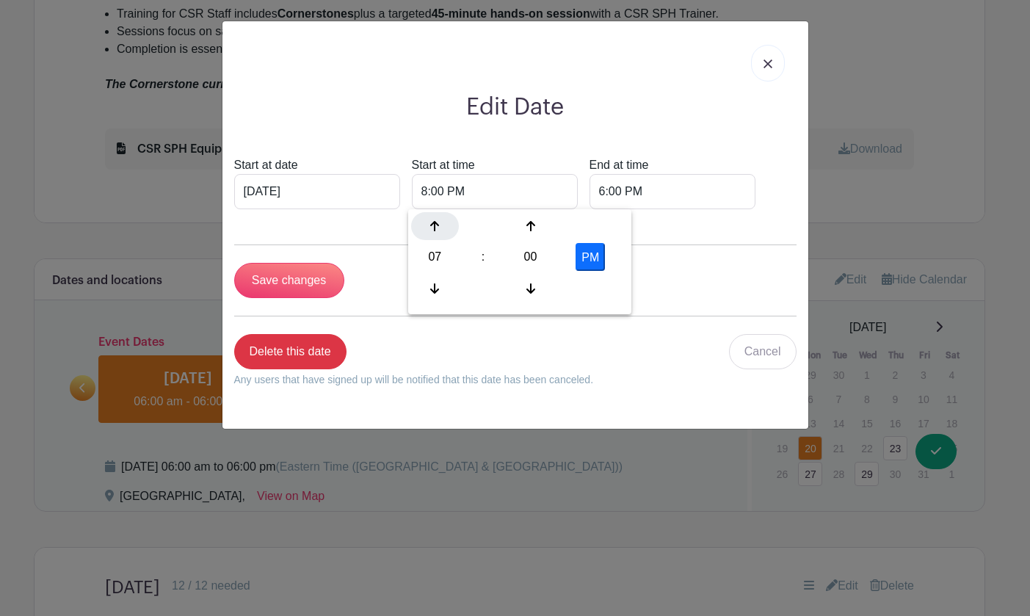
click at [440, 228] on div at bounding box center [435, 226] width 48 height 28
click at [437, 283] on div at bounding box center [435, 289] width 48 height 28
click at [441, 225] on div at bounding box center [435, 226] width 48 height 28
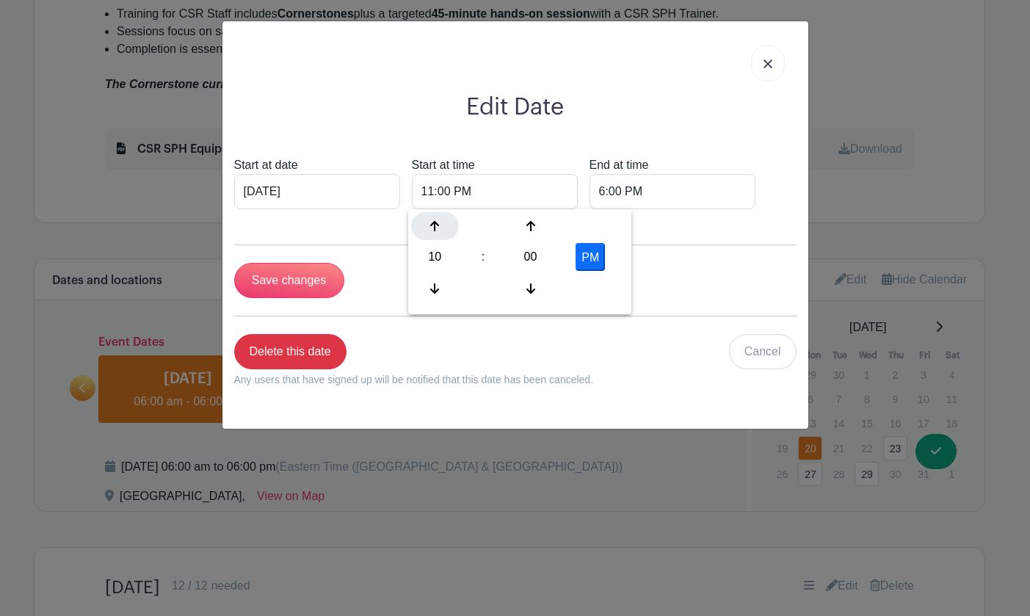
click at [441, 225] on div at bounding box center [435, 226] width 48 height 28
click at [432, 286] on icon at bounding box center [434, 289] width 9 height 12
type input "12:00 AM"
click at [652, 199] on input "6:00 PM" at bounding box center [672, 191] width 166 height 35
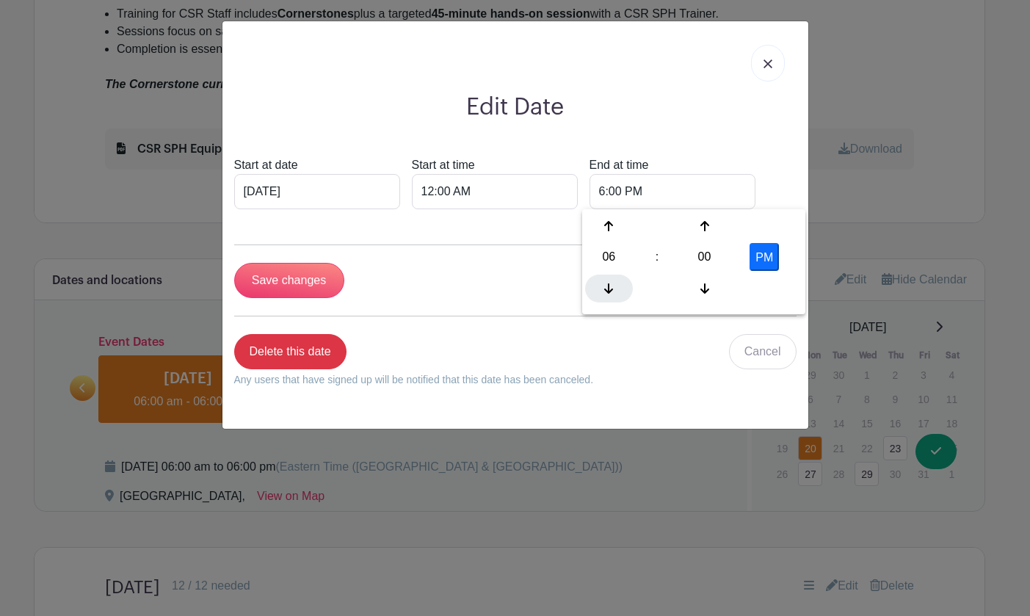
click at [598, 280] on div at bounding box center [609, 289] width 48 height 28
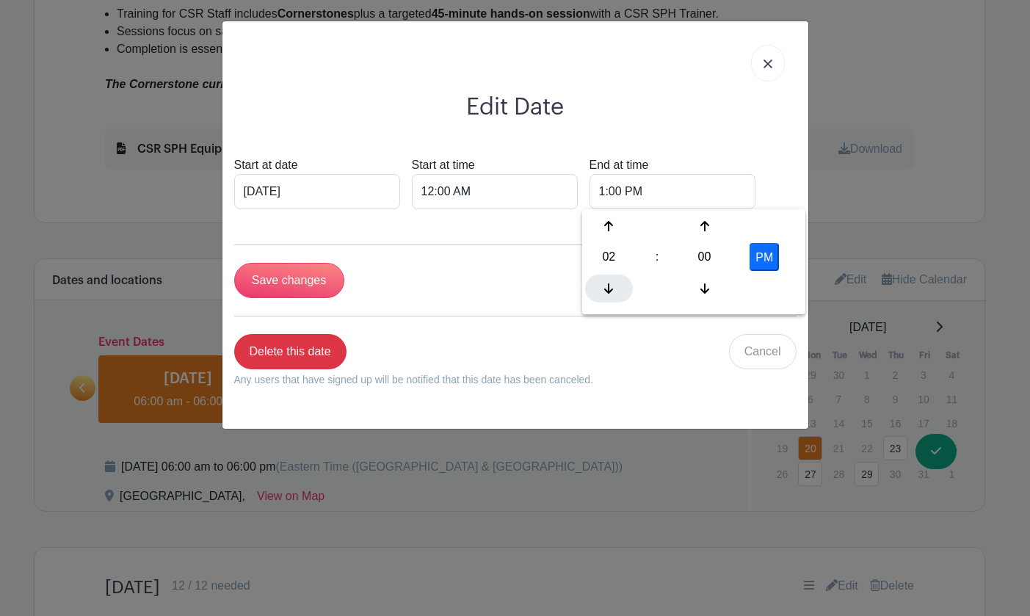
click at [598, 280] on div at bounding box center [609, 289] width 48 height 28
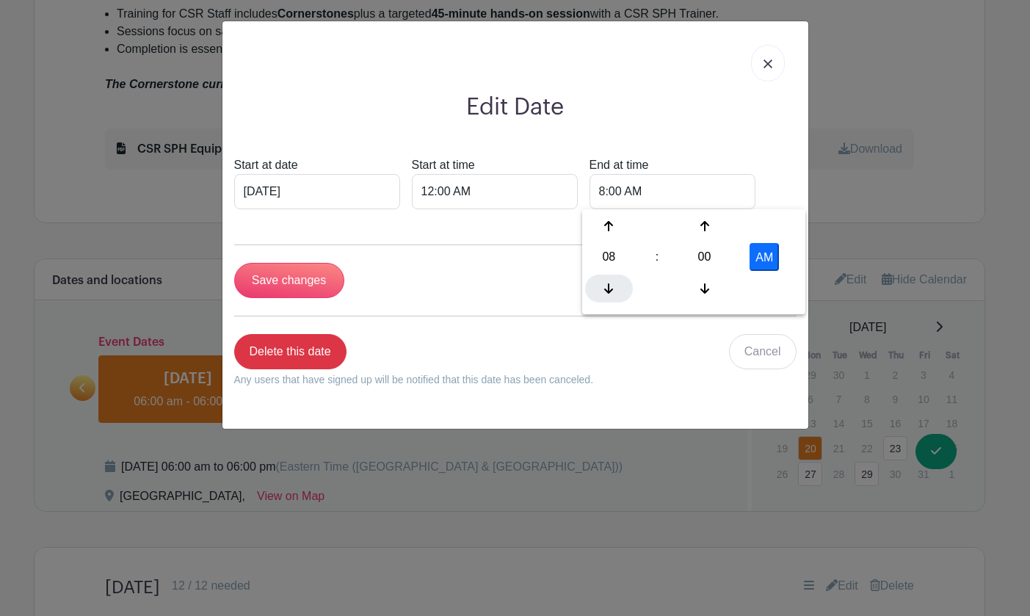
click at [598, 280] on div at bounding box center [609, 289] width 48 height 28
click at [603, 283] on div at bounding box center [609, 289] width 48 height 28
click at [606, 283] on div at bounding box center [609, 289] width 48 height 28
click at [606, 283] on icon at bounding box center [608, 289] width 9 height 12
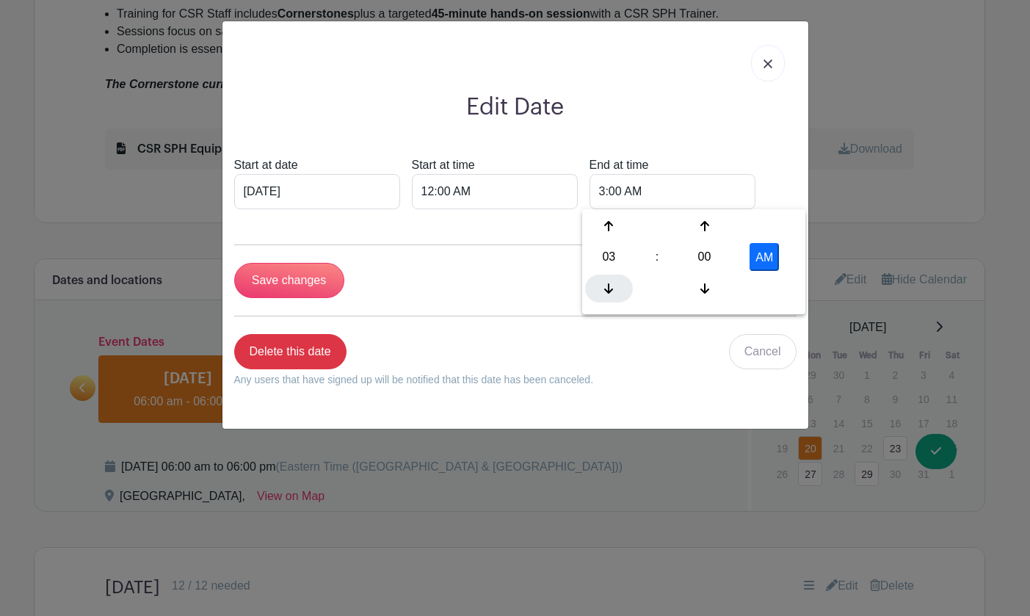
click at [606, 283] on icon at bounding box center [608, 289] width 9 height 12
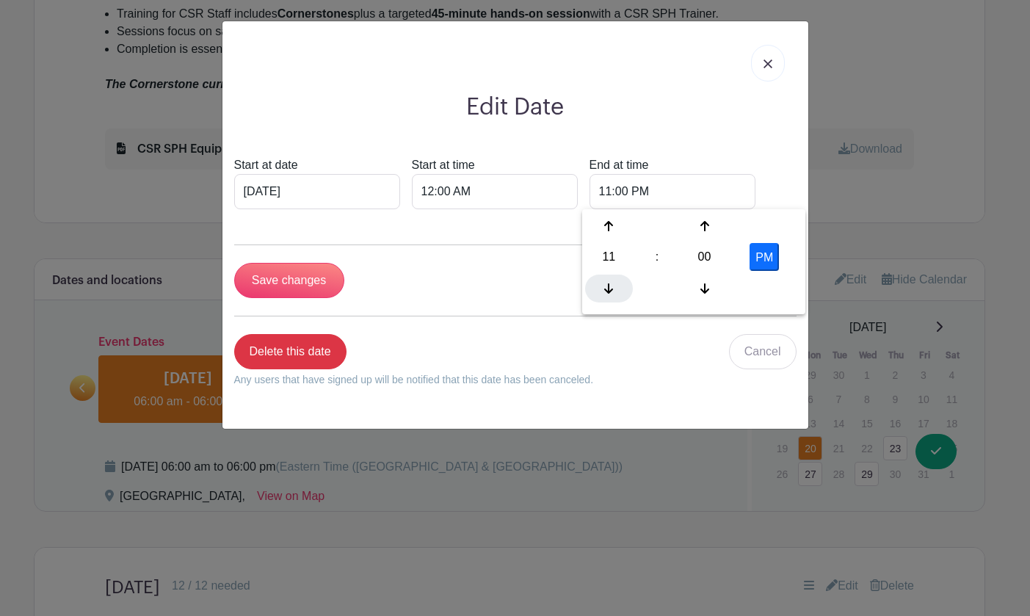
type input "10:00 PM"
click at [305, 272] on input "Save changes" at bounding box center [289, 280] width 110 height 35
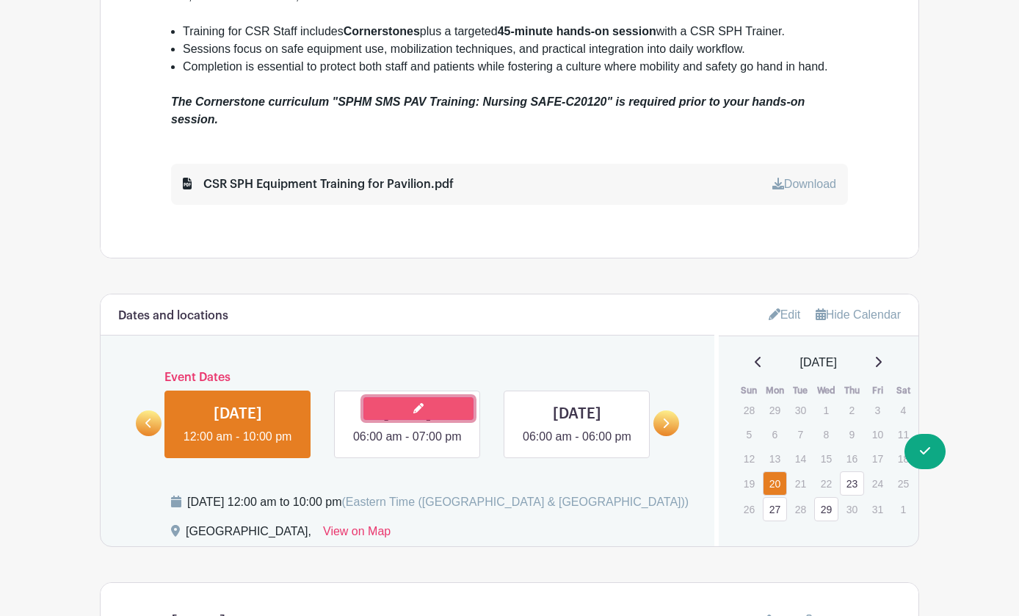
click at [438, 397] on link at bounding box center [418, 408] width 110 height 23
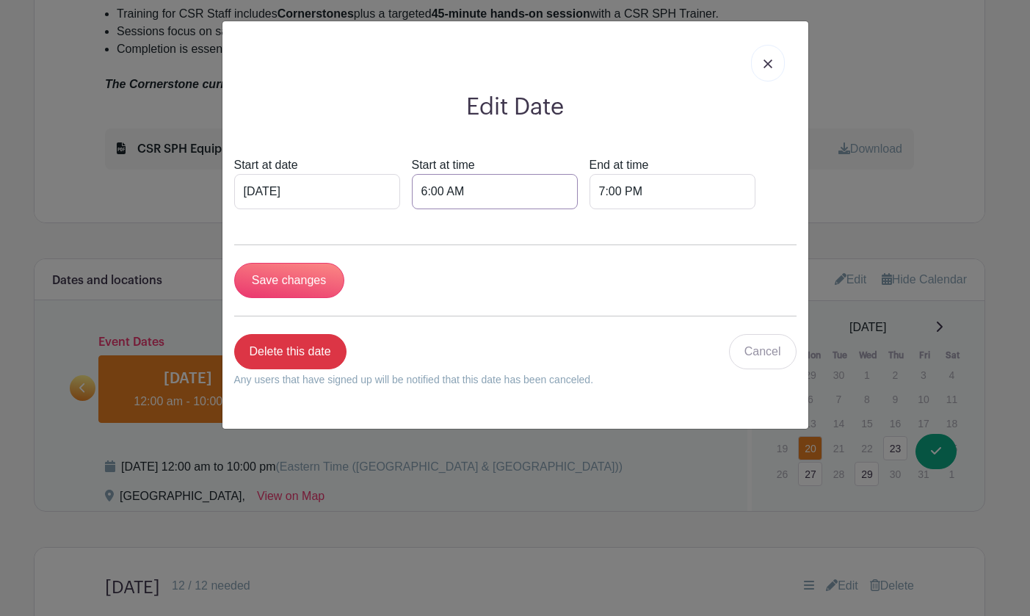
click at [476, 201] on input "6:00 AM" at bounding box center [495, 191] width 166 height 35
click at [433, 264] on div "06" at bounding box center [435, 257] width 48 height 28
click at [427, 230] on div "12" at bounding box center [435, 226] width 49 height 28
type input "12:00 AM"
click at [611, 197] on input "7:00 PM" at bounding box center [672, 191] width 166 height 35
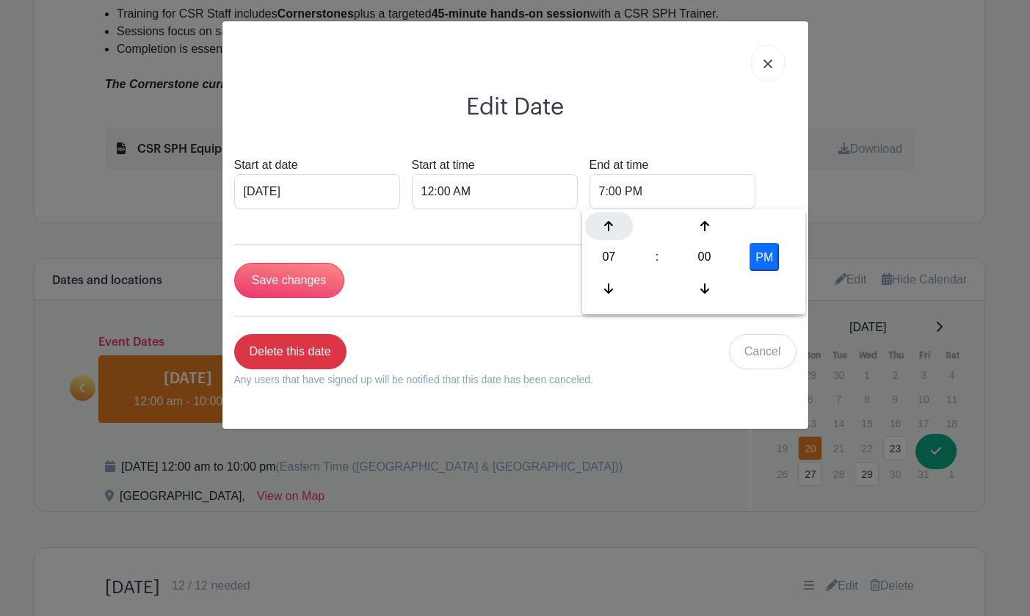
click at [609, 229] on icon at bounding box center [608, 226] width 9 height 10
type input "10:00 PM"
click at [296, 269] on input "Save changes" at bounding box center [289, 280] width 110 height 35
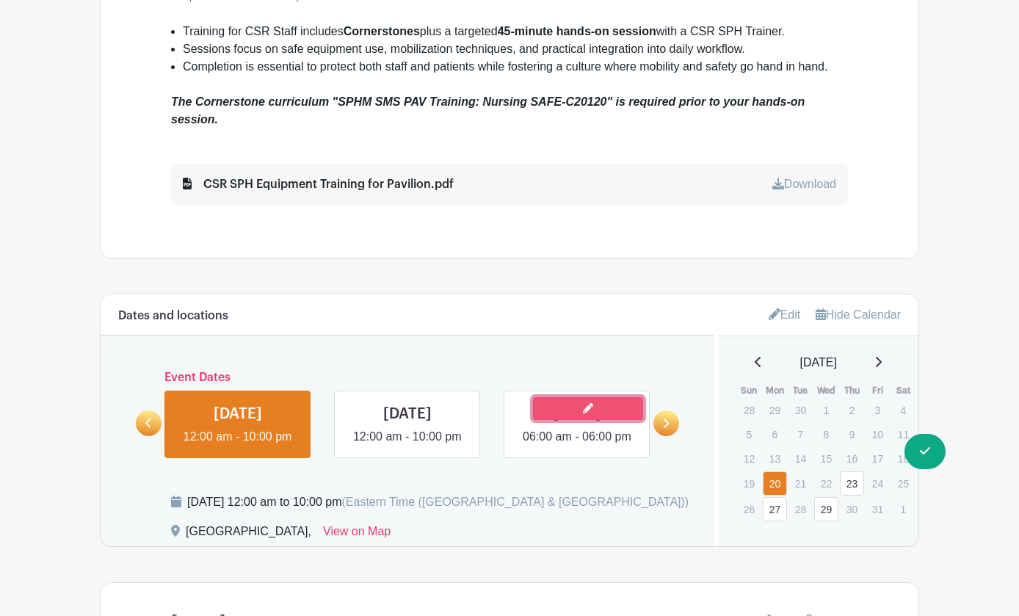
click at [607, 397] on link at bounding box center [588, 408] width 110 height 23
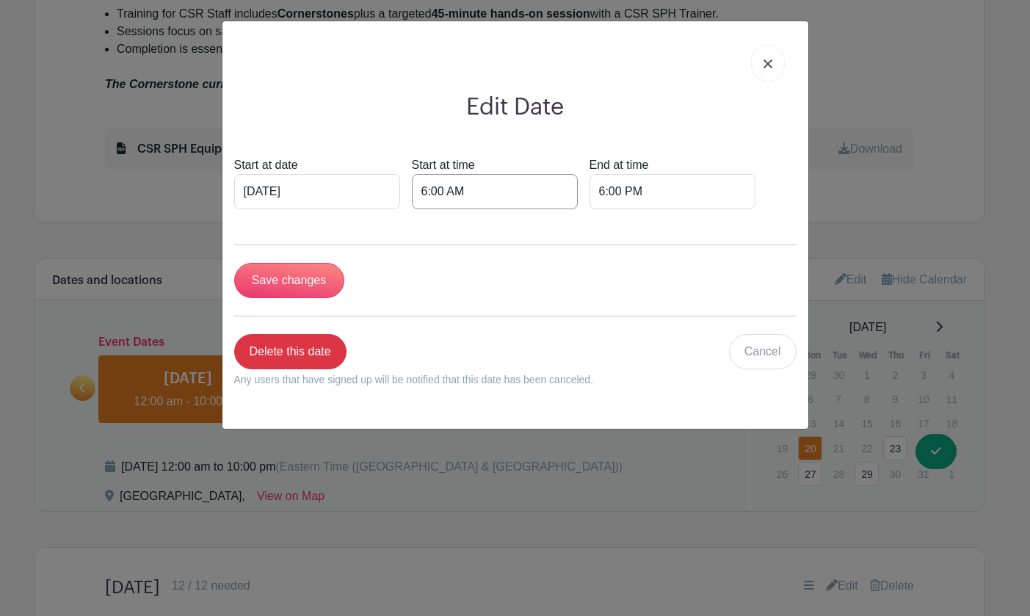
click at [526, 195] on input "6:00 AM" at bounding box center [495, 191] width 166 height 35
click at [438, 219] on div at bounding box center [435, 226] width 48 height 28
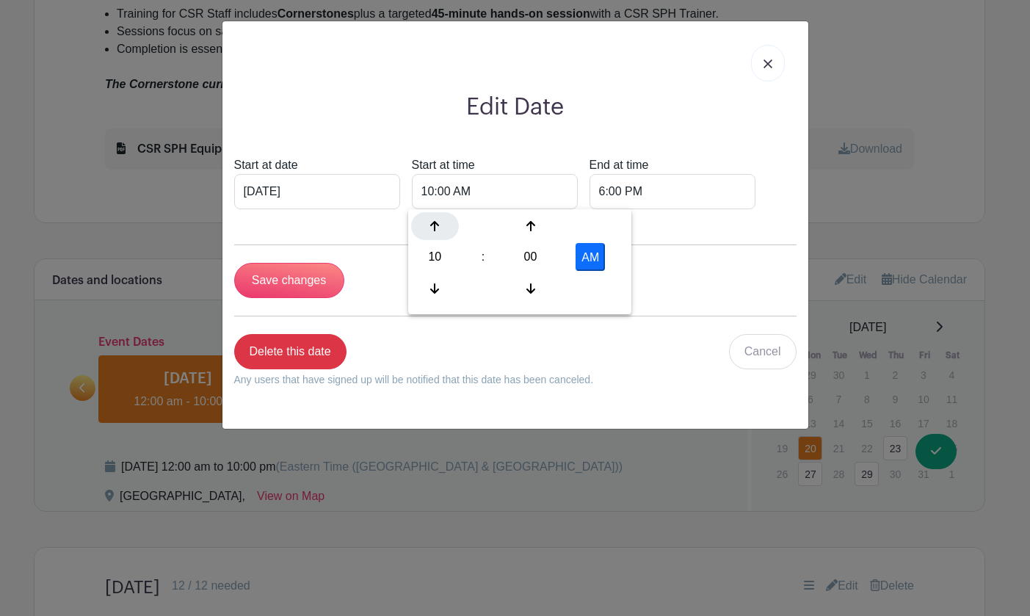
click at [438, 219] on div at bounding box center [435, 226] width 48 height 28
click at [438, 220] on icon at bounding box center [434, 226] width 9 height 12
click at [595, 256] on button "PM" at bounding box center [590, 257] width 29 height 28
type input "12:00 AM"
click at [641, 189] on input "6:00 PM" at bounding box center [672, 191] width 166 height 35
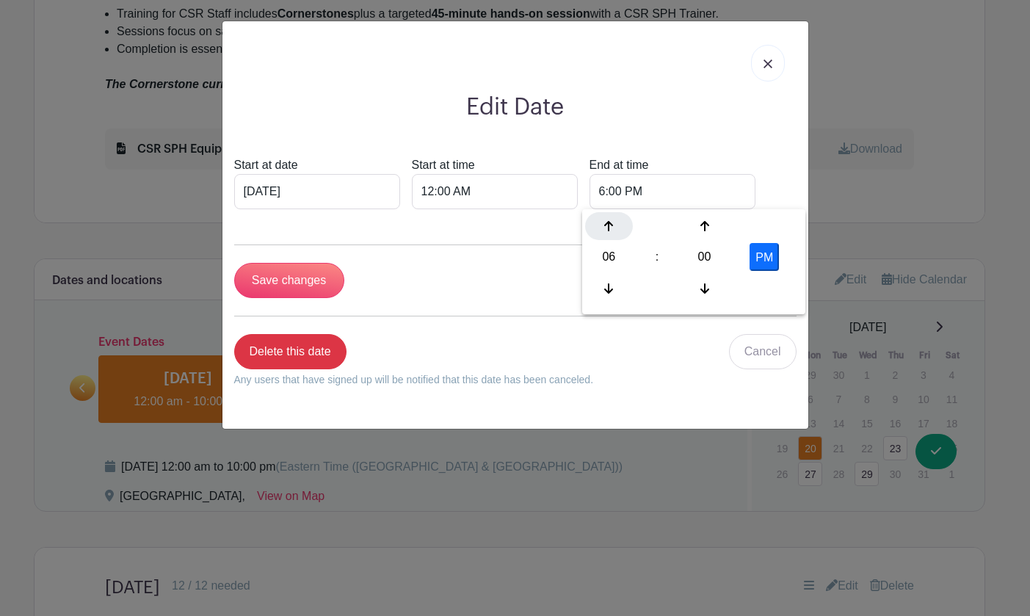
click at [610, 229] on icon at bounding box center [608, 226] width 9 height 12
type input "10:00 PM"
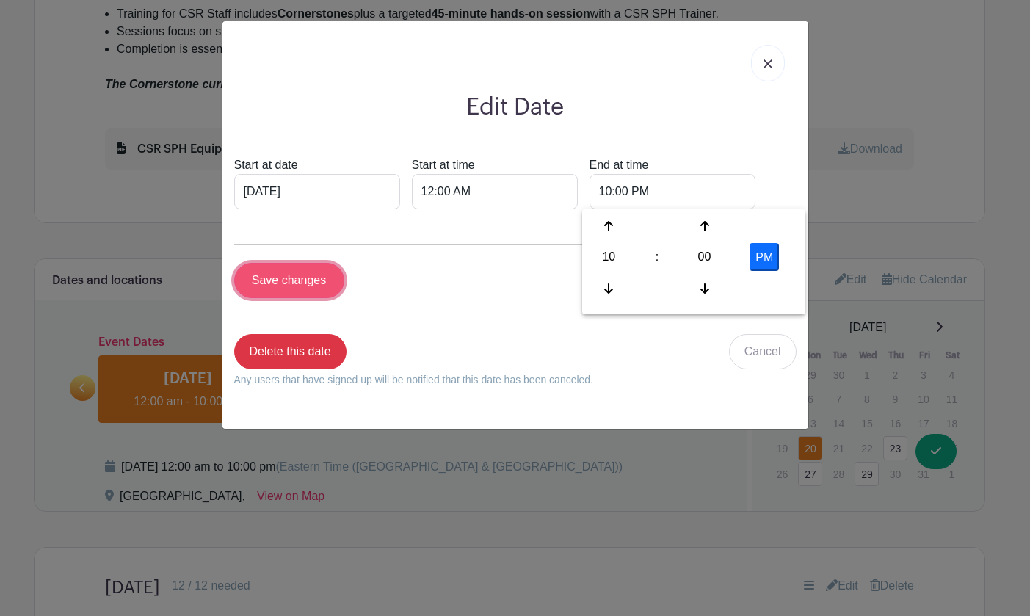
click at [264, 282] on input "Save changes" at bounding box center [289, 280] width 110 height 35
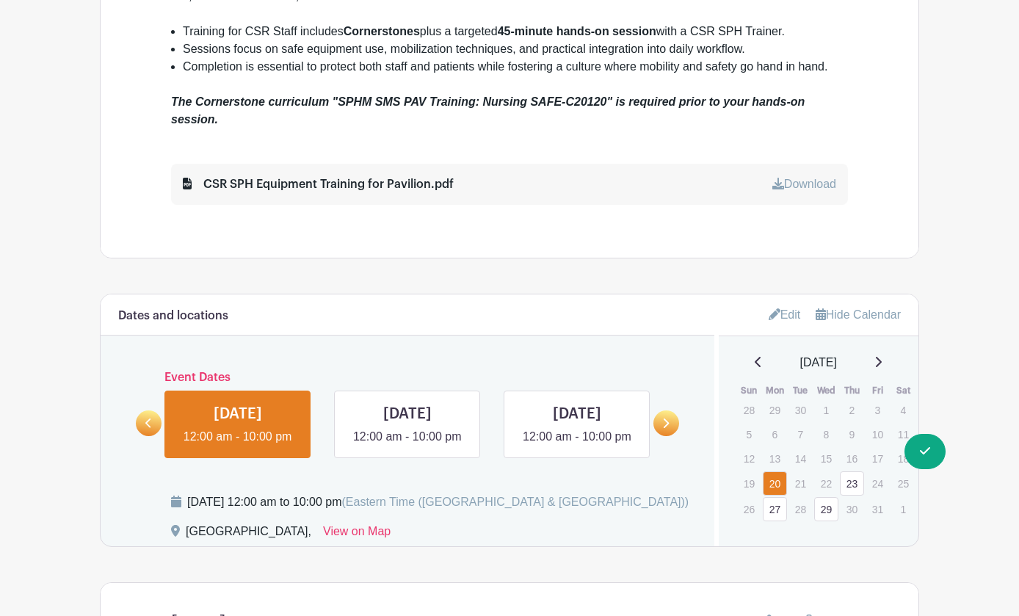
click at [669, 418] on icon at bounding box center [665, 423] width 7 height 11
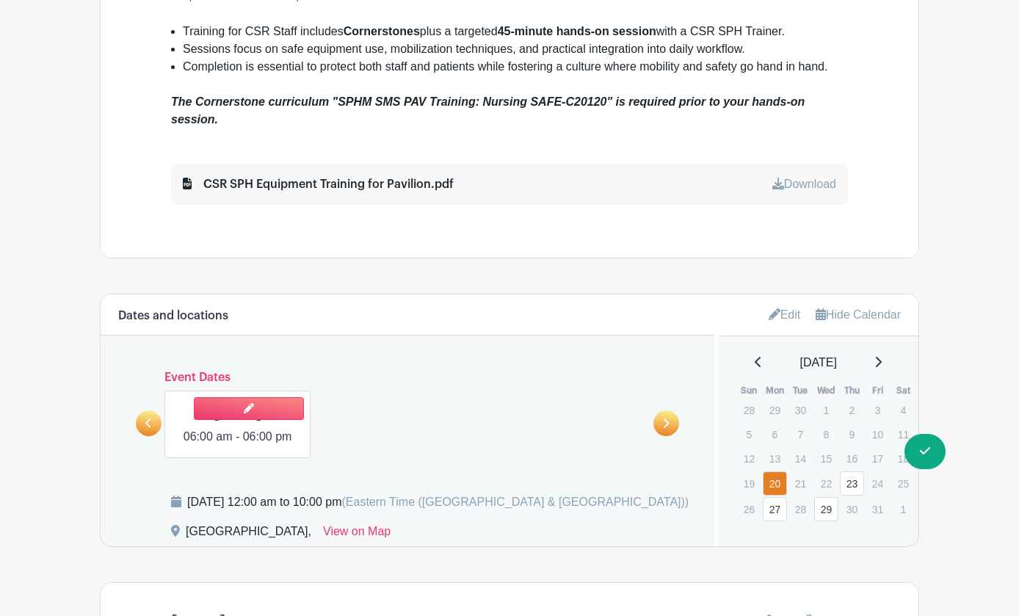
click at [238, 446] on link at bounding box center [238, 446] width 0 height 0
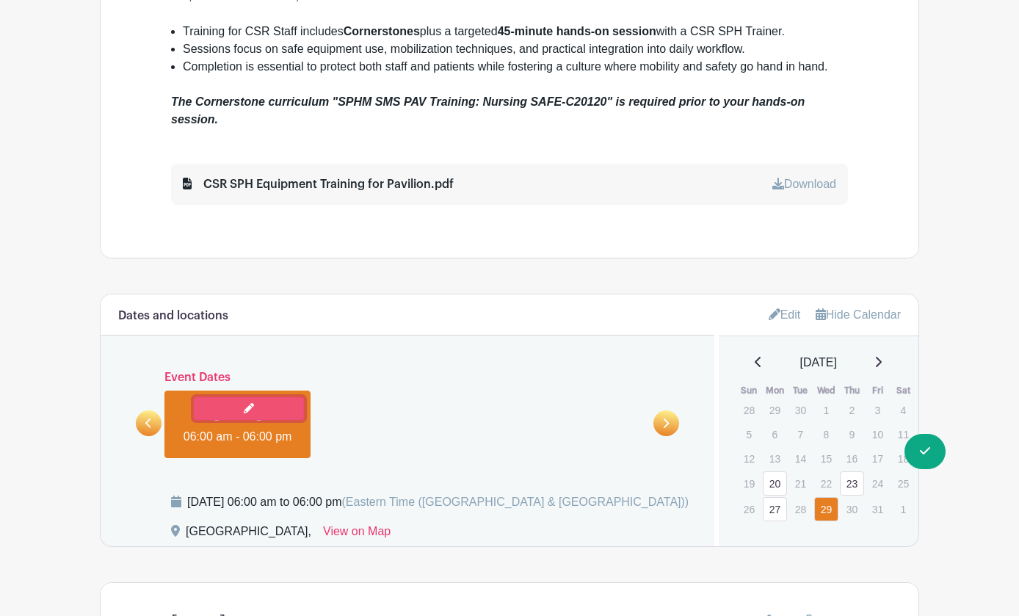
click at [228, 397] on link at bounding box center [249, 408] width 110 height 23
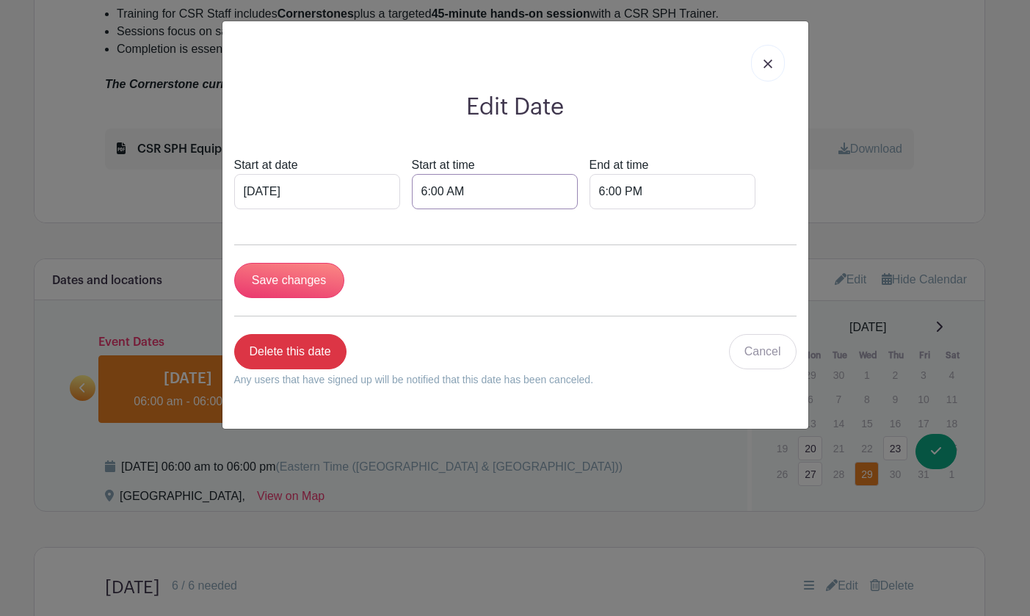
click at [446, 186] on input "6:00 AM" at bounding box center [495, 191] width 166 height 35
click at [440, 233] on div at bounding box center [435, 226] width 48 height 28
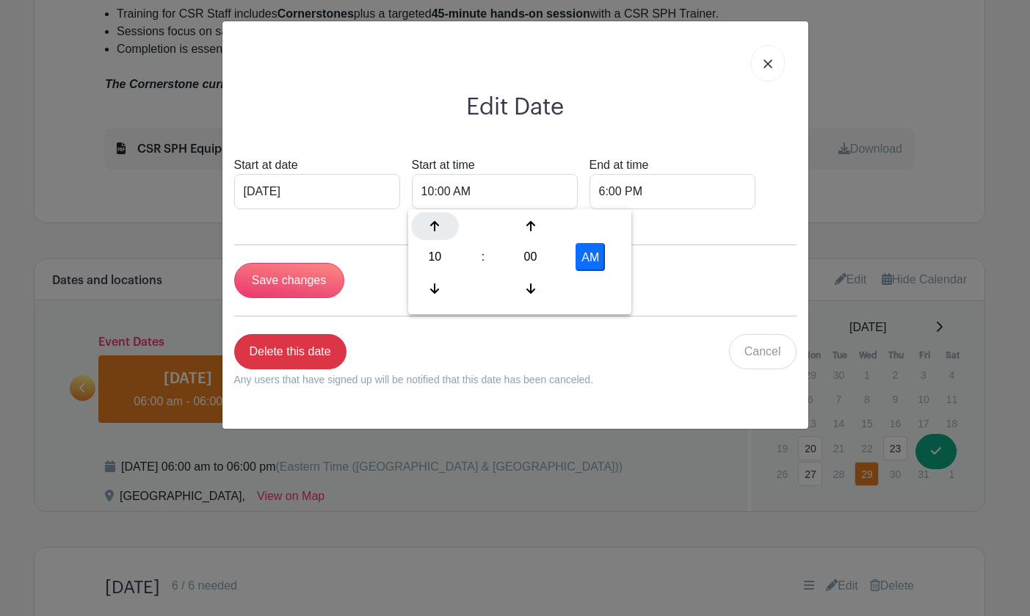
click at [440, 233] on div at bounding box center [435, 226] width 48 height 28
click at [598, 255] on button "PM" at bounding box center [590, 257] width 29 height 28
type input "12:00 AM"
click at [683, 194] on input "6:00 PM" at bounding box center [672, 191] width 166 height 35
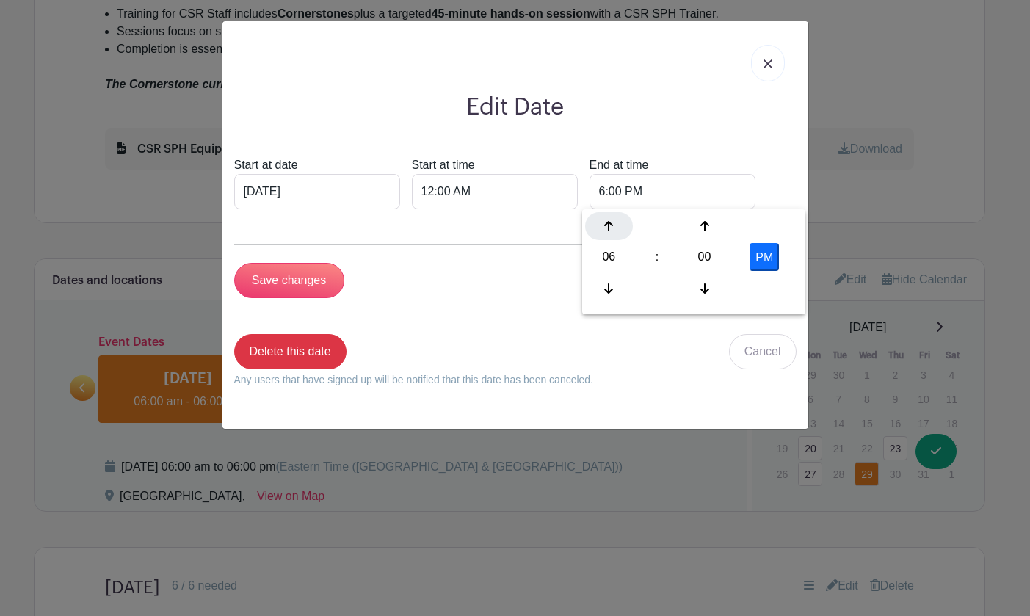
click at [606, 229] on icon at bounding box center [608, 226] width 9 height 12
click at [606, 228] on icon at bounding box center [608, 226] width 9 height 12
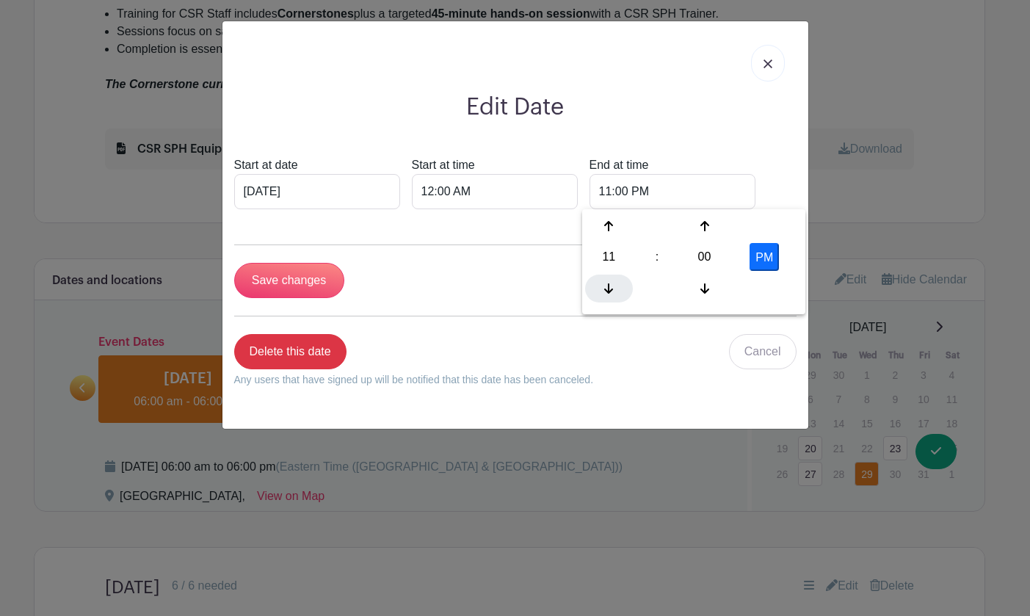
click at [606, 285] on icon at bounding box center [608, 289] width 9 height 12
type input "10:00 PM"
click at [309, 292] on input "Save changes" at bounding box center [289, 280] width 110 height 35
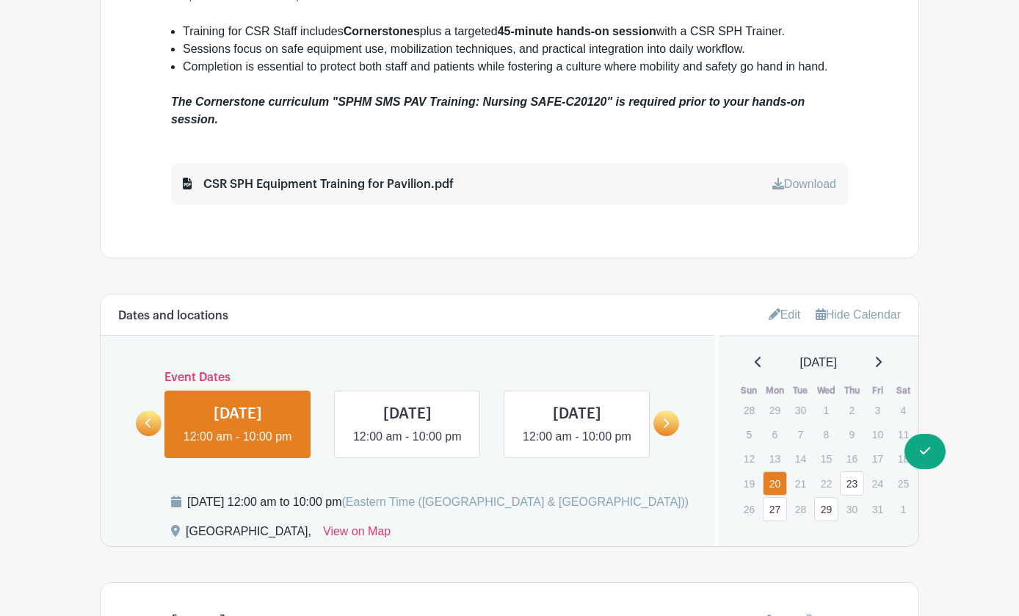
click at [673, 493] on div "Monday, October 20, 2025 at 12:00 am to 10:00 pm (Eastern Time (US & Canada)) M…" at bounding box center [416, 519] width 561 height 53
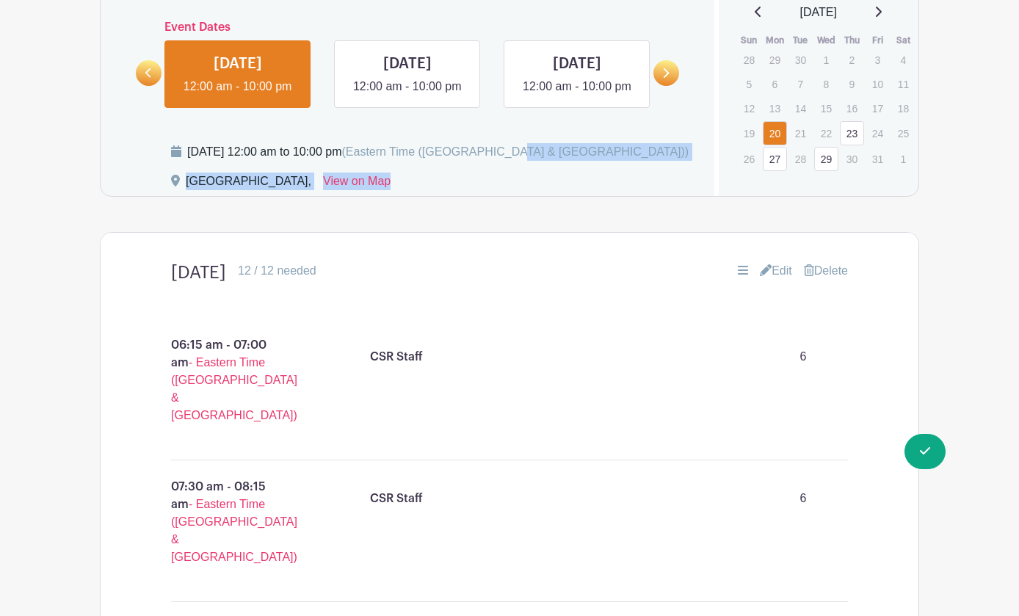
scroll to position [1175, 0]
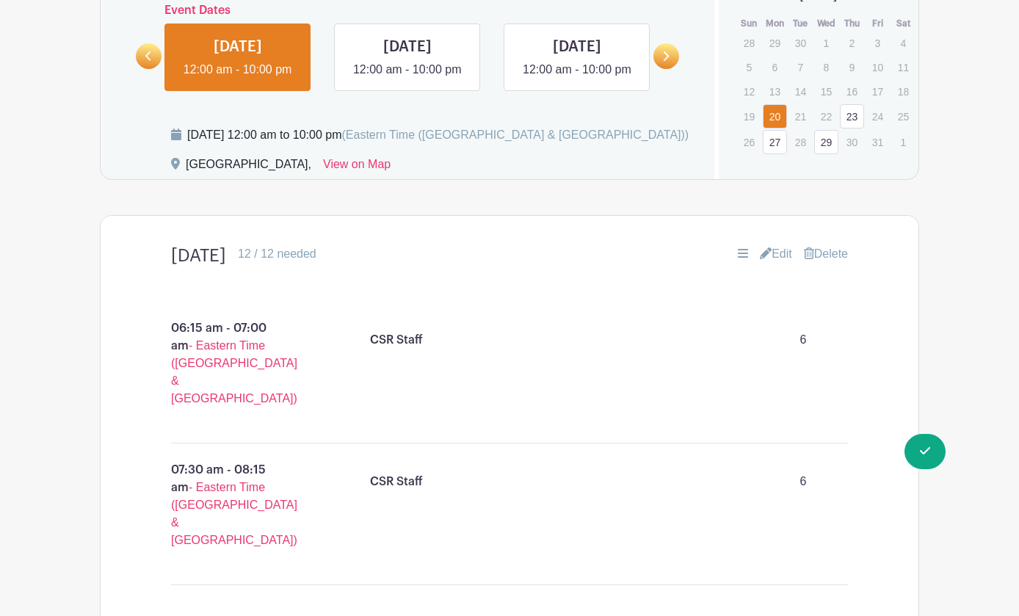
click at [637, 515] on div "06:15 am - 07:00 am - Eastern Time (US & Canada) CSR Staff 6 07:30 am - 08:15 a…" at bounding box center [509, 466] width 747 height 377
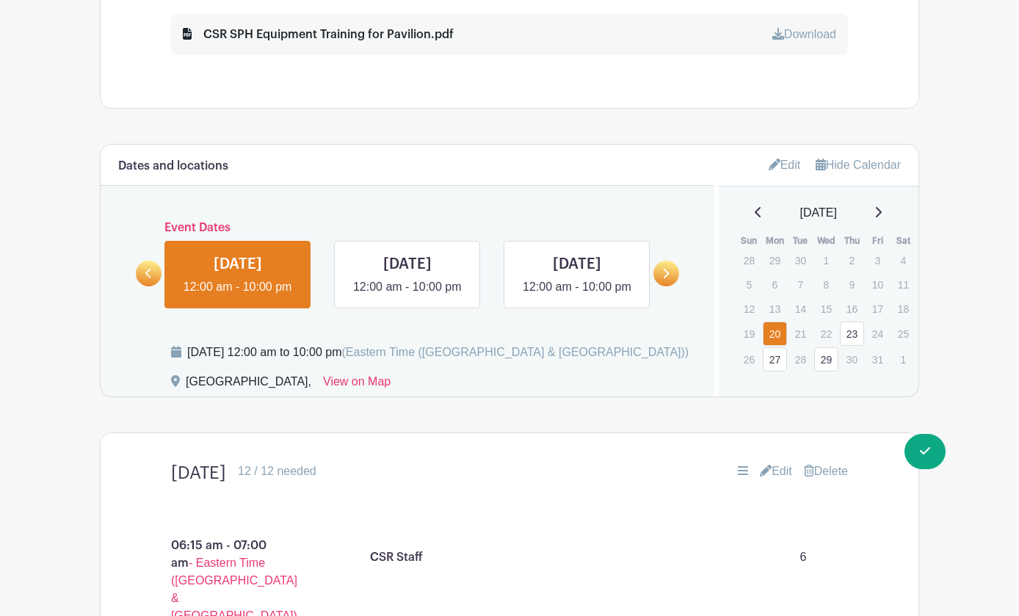
scroll to position [807, 0]
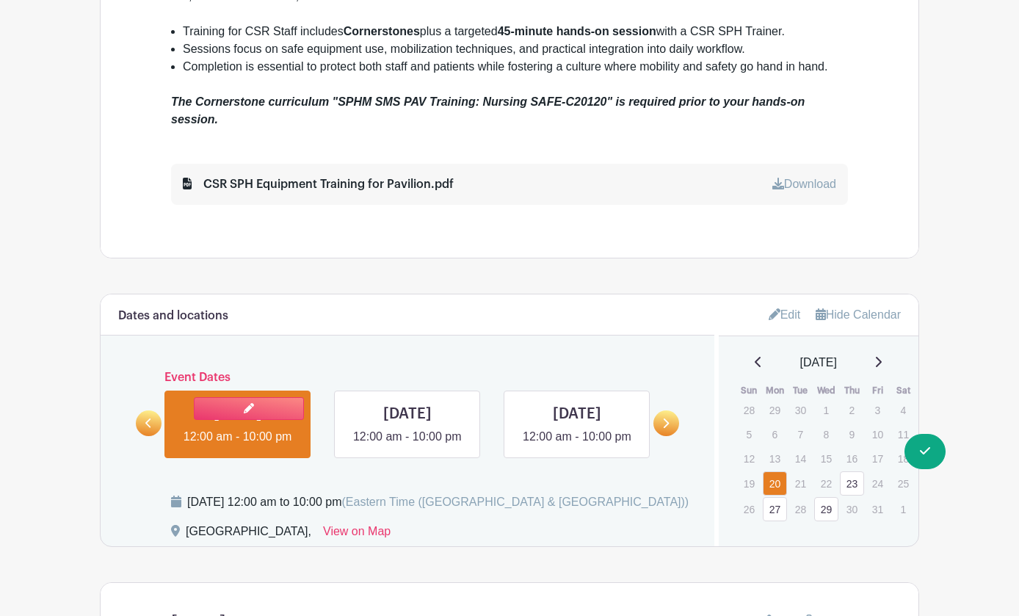
click at [238, 446] on link at bounding box center [238, 446] width 0 height 0
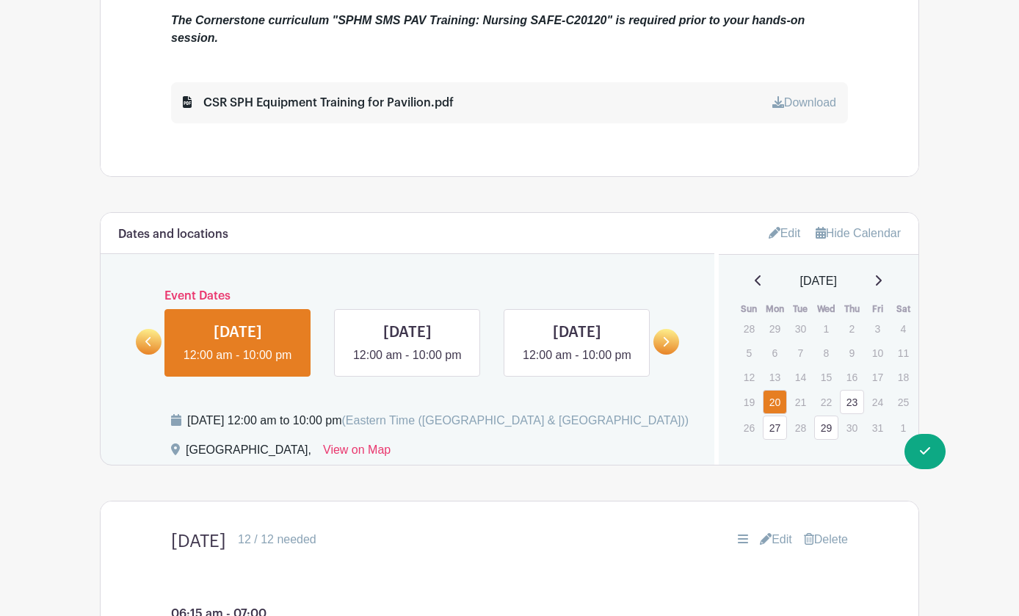
scroll to position [1175, 0]
